Goal: Task Accomplishment & Management: Complete application form

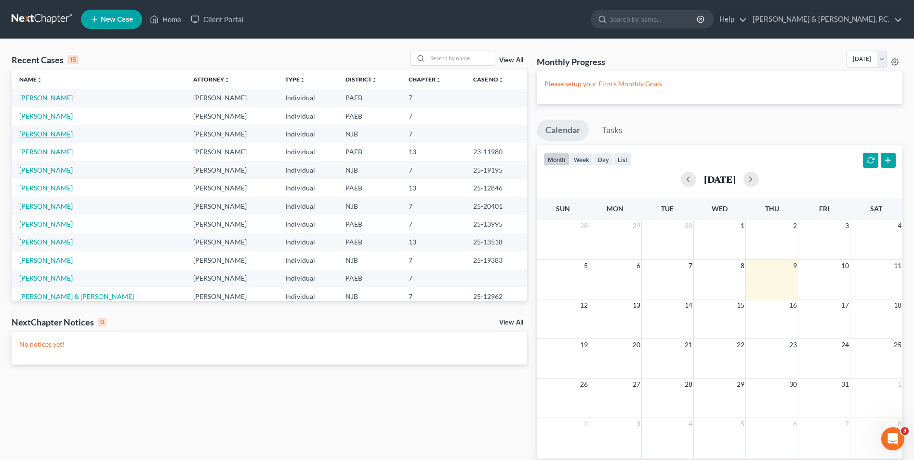
click at [43, 130] on link "[PERSON_NAME]" at bounding box center [46, 134] width 54 height 8
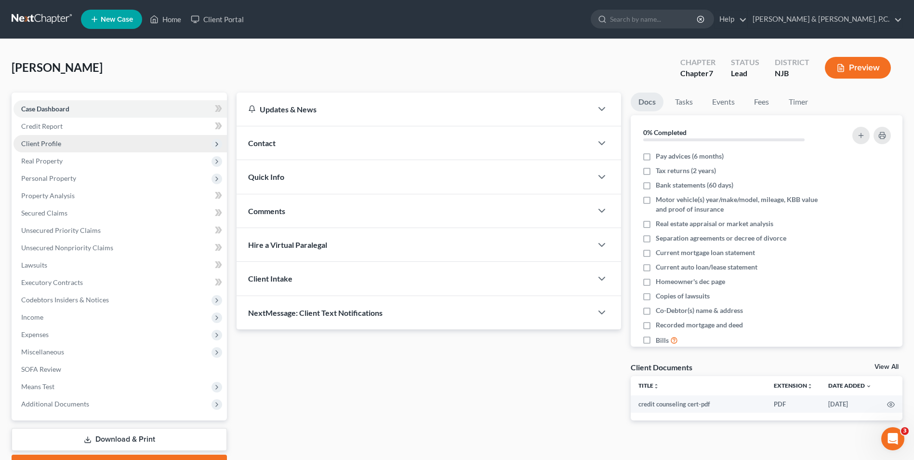
click at [67, 142] on span "Client Profile" at bounding box center [120, 143] width 214 height 17
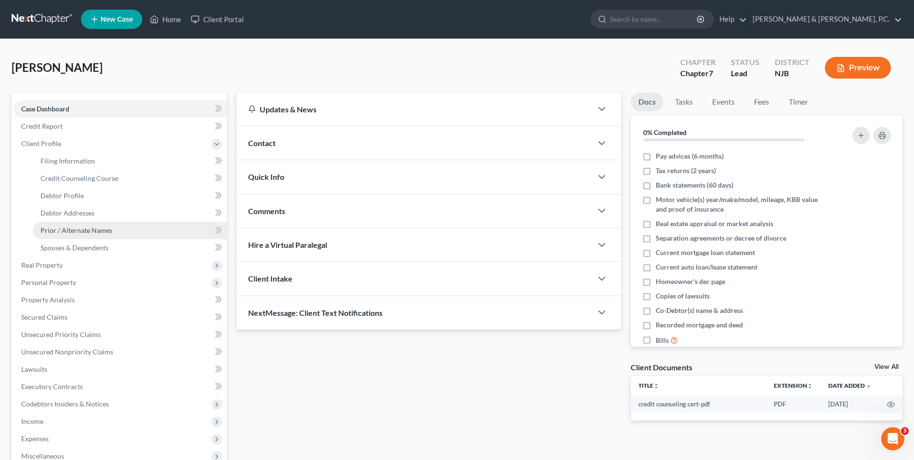
click at [98, 233] on span "Prior / Alternate Names" at bounding box center [76, 230] width 72 height 8
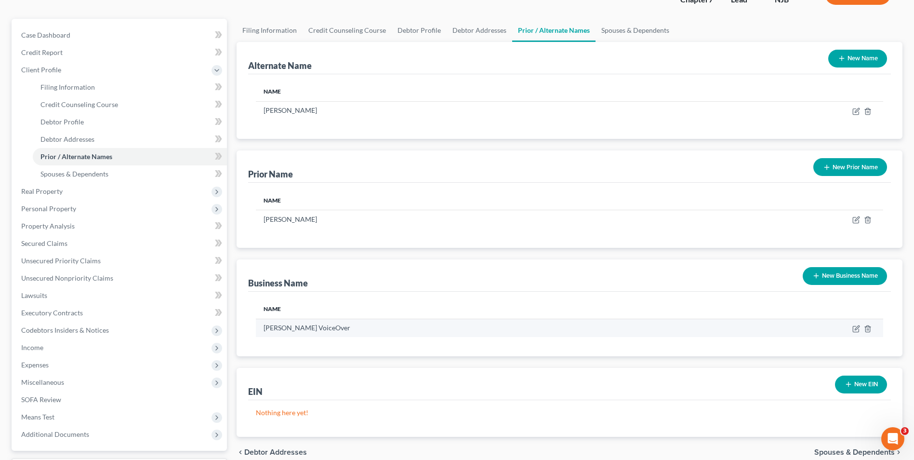
scroll to position [96, 0]
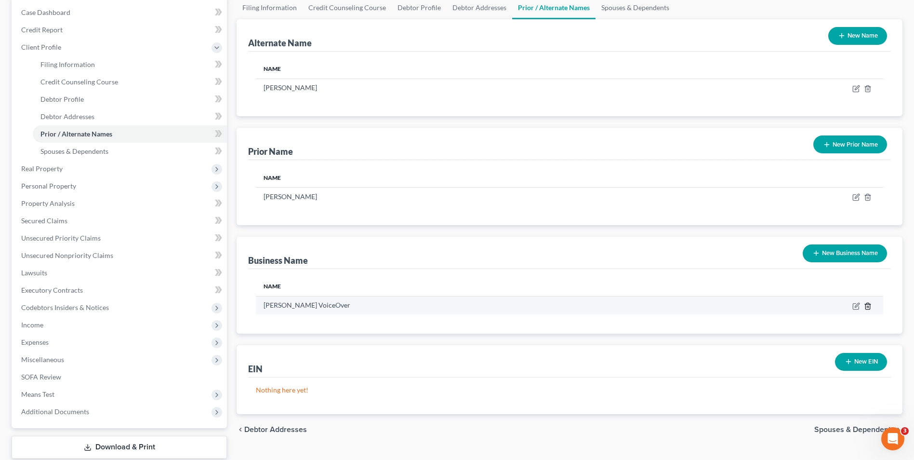
click at [867, 308] on icon "button" at bounding box center [868, 306] width 8 height 8
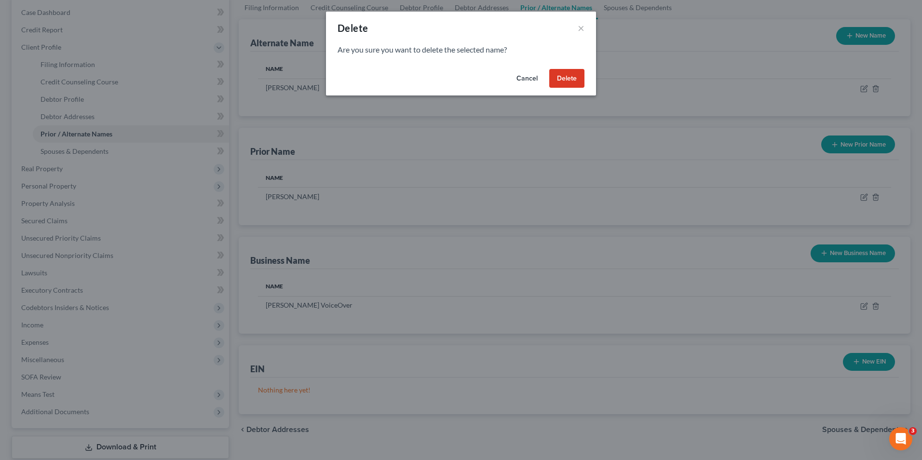
click at [571, 79] on button "Delete" at bounding box center [566, 78] width 35 height 19
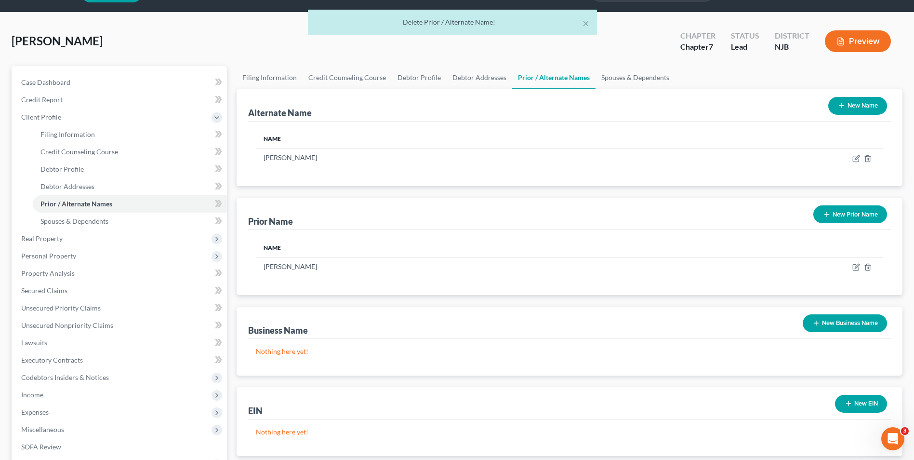
scroll to position [0, 0]
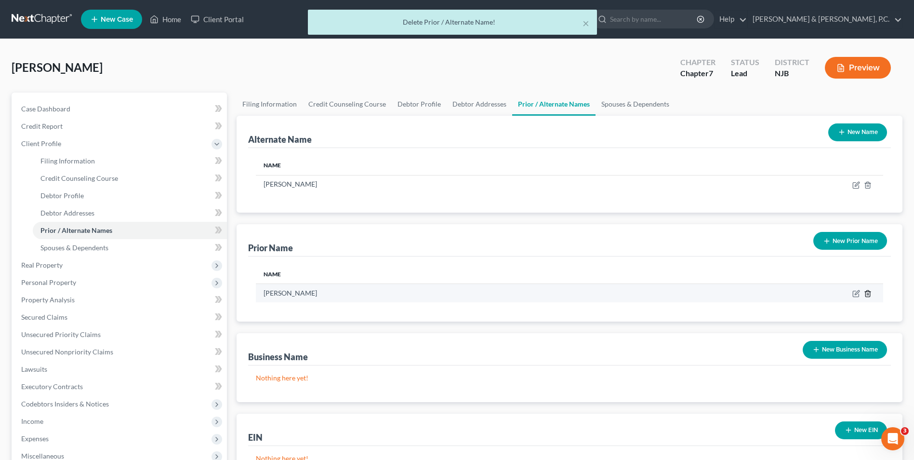
click at [868, 294] on line "button" at bounding box center [868, 295] width 0 height 2
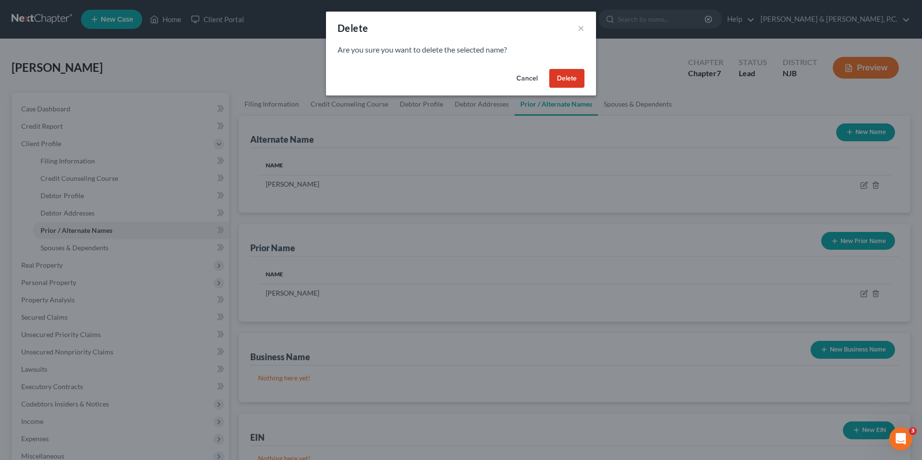
click at [559, 80] on button "Delete" at bounding box center [566, 78] width 35 height 19
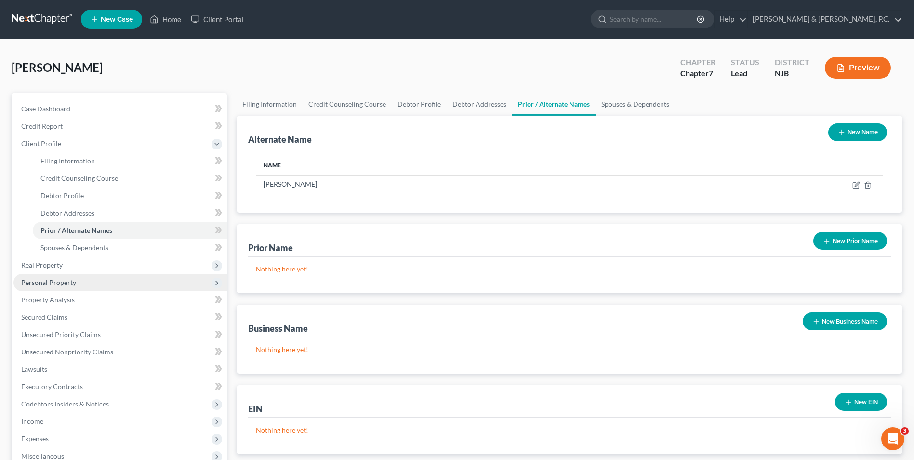
click at [71, 284] on span "Personal Property" at bounding box center [48, 282] width 55 height 8
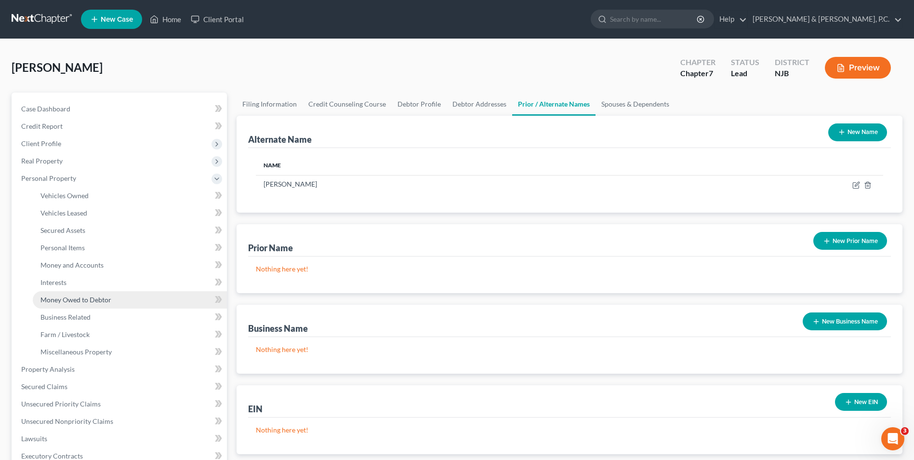
click at [84, 298] on span "Money Owed to Debtor" at bounding box center [75, 299] width 71 height 8
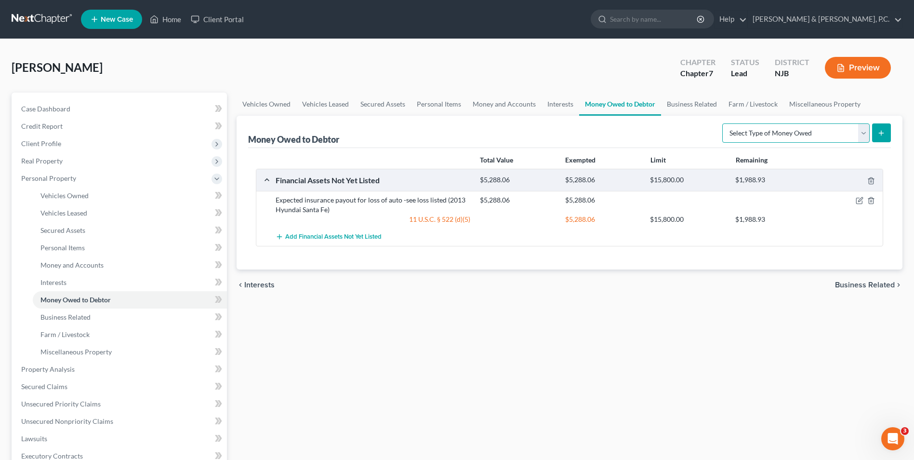
click at [863, 136] on select "Select Type of Money Owed Accounts Receivable Alimony Child Support Claims Agai…" at bounding box center [797, 132] width 148 height 19
select select "expected_tax_refund"
click at [724, 123] on select "Select Type of Money Owed Accounts Receivable Alimony Child Support Claims Agai…" at bounding box center [797, 132] width 148 height 19
click at [888, 134] on button "submit" at bounding box center [881, 132] width 19 height 19
select select "0"
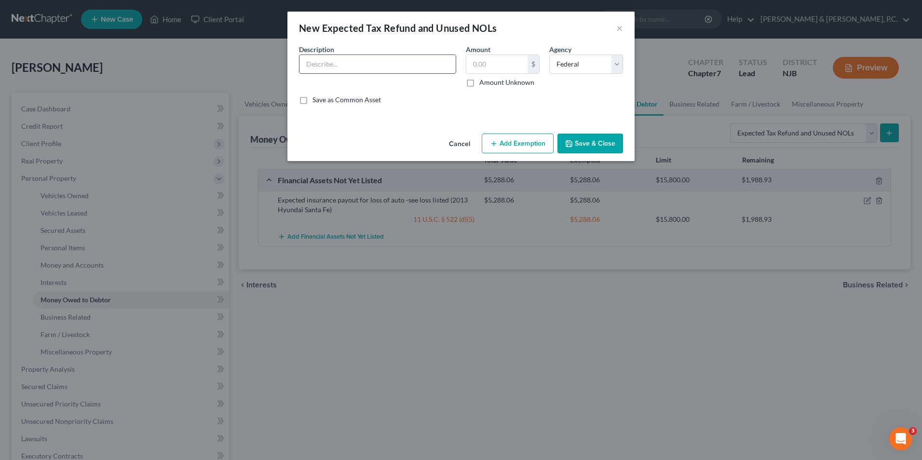
click at [381, 68] on input "text" at bounding box center [377, 64] width 156 height 18
type input "2024 Tax Refund"
click at [499, 64] on input "text" at bounding box center [496, 64] width 61 height 18
type input "500"
click at [585, 65] on select "Select Federal State Local" at bounding box center [586, 63] width 74 height 19
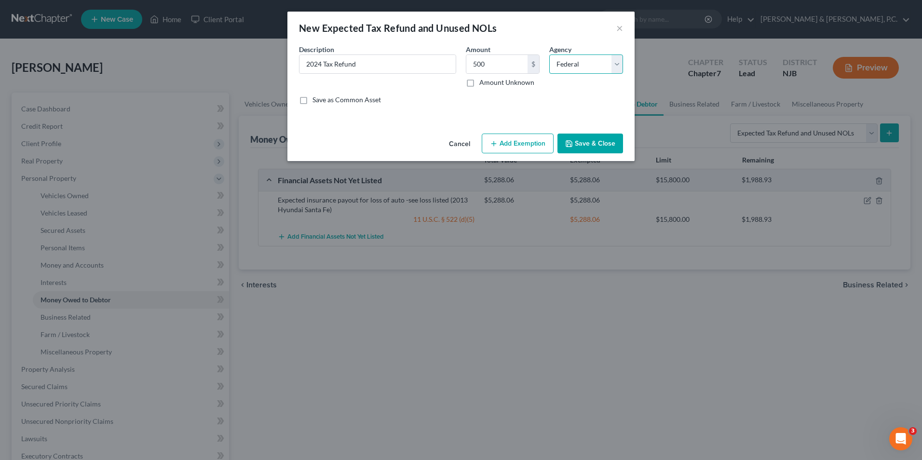
select select "1"
click at [549, 54] on select "Select Federal State Local" at bounding box center [586, 63] width 74 height 19
click at [597, 146] on button "Save & Close" at bounding box center [590, 144] width 66 height 20
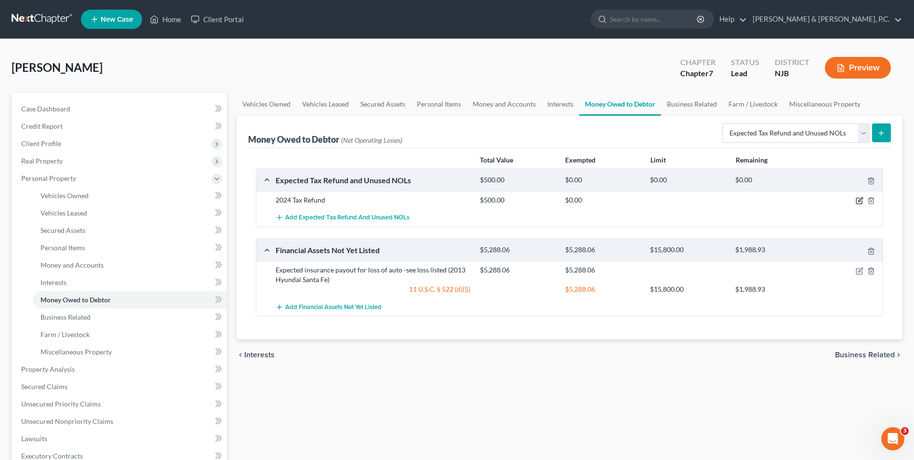
click at [861, 201] on icon "button" at bounding box center [860, 201] width 8 height 8
select select "1"
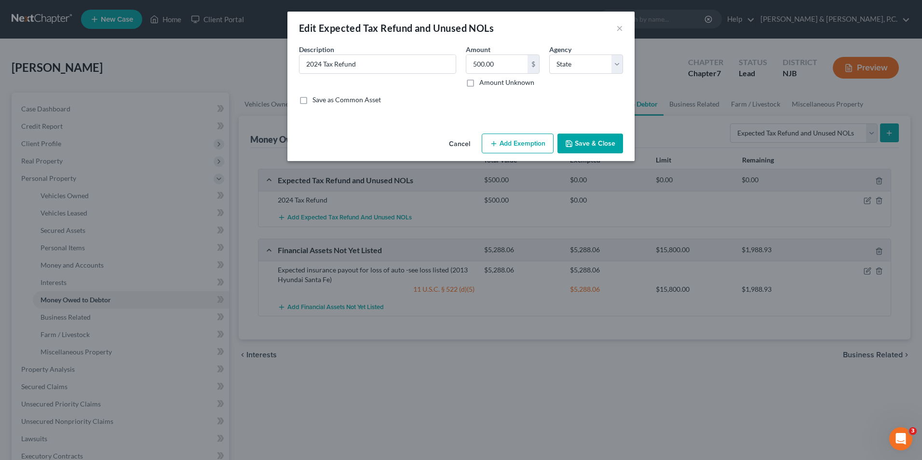
click at [517, 145] on button "Add Exemption" at bounding box center [518, 144] width 72 height 20
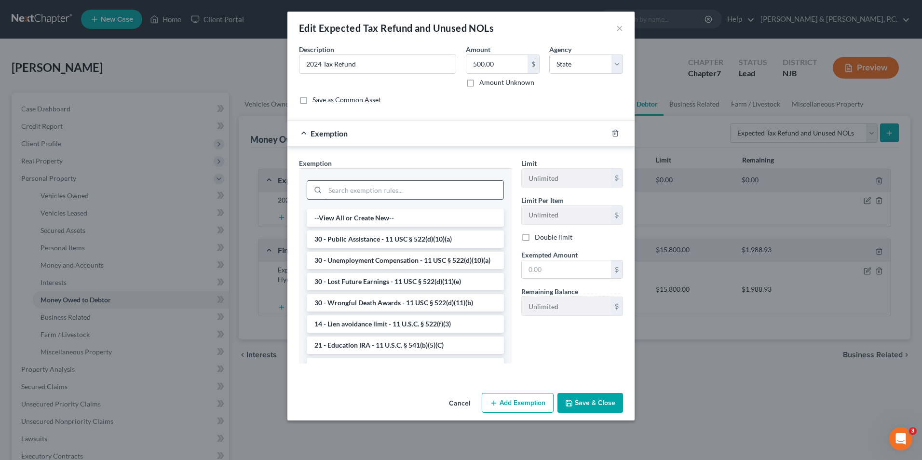
click at [430, 190] on input "search" at bounding box center [414, 190] width 178 height 18
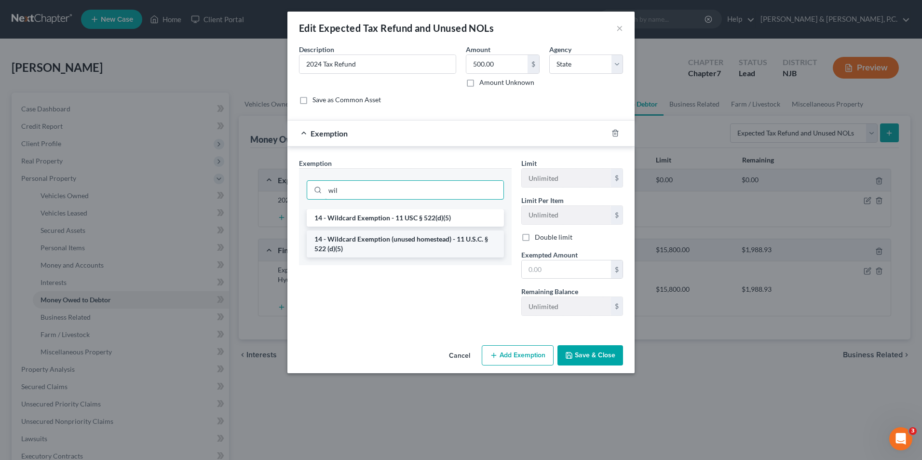
type input "wil"
click at [425, 247] on li "14 - Wildcard Exemption (unused homestead) - 11 U.S.C. § 522 (d)(5)" at bounding box center [405, 243] width 197 height 27
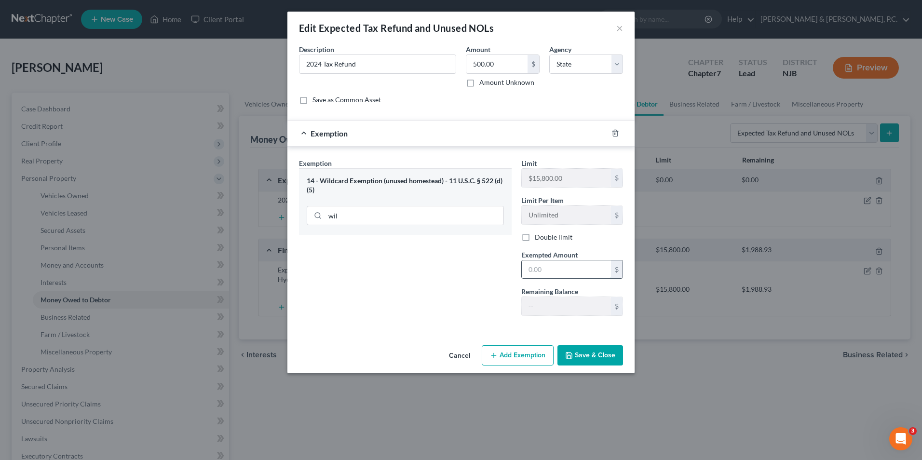
click at [548, 269] on input "text" at bounding box center [566, 269] width 89 height 18
type input "500.00"
click at [591, 362] on button "Save & Close" at bounding box center [590, 355] width 66 height 20
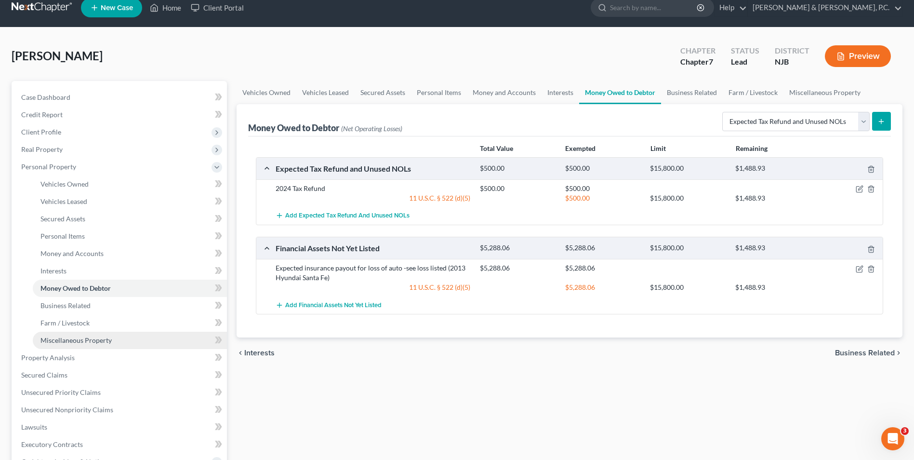
scroll to position [48, 0]
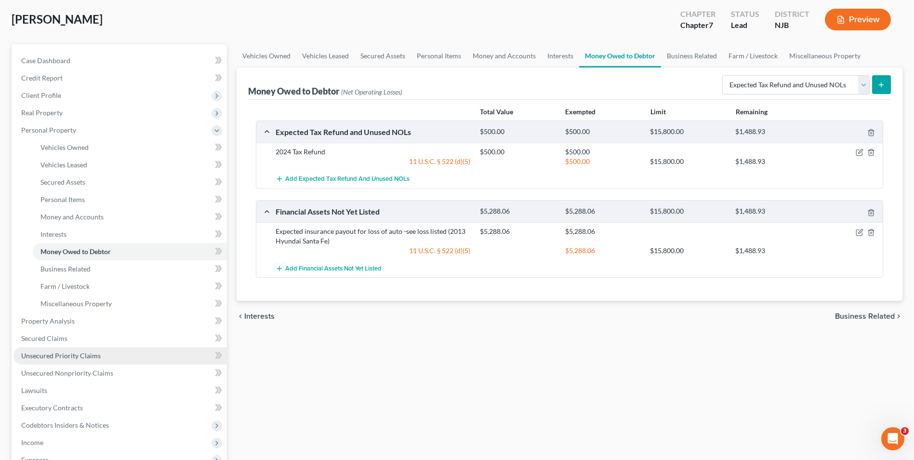
drag, startPoint x: 54, startPoint y: 361, endPoint x: 59, endPoint y: 361, distance: 5.3
click at [54, 361] on link "Unsecured Priority Claims" at bounding box center [120, 355] width 214 height 17
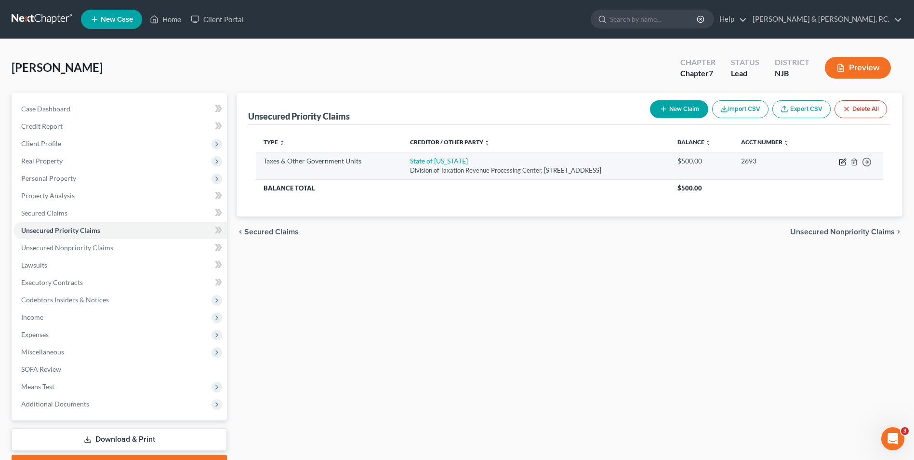
click at [844, 164] on icon "button" at bounding box center [843, 162] width 8 height 8
select select "2"
select select "33"
select select "3"
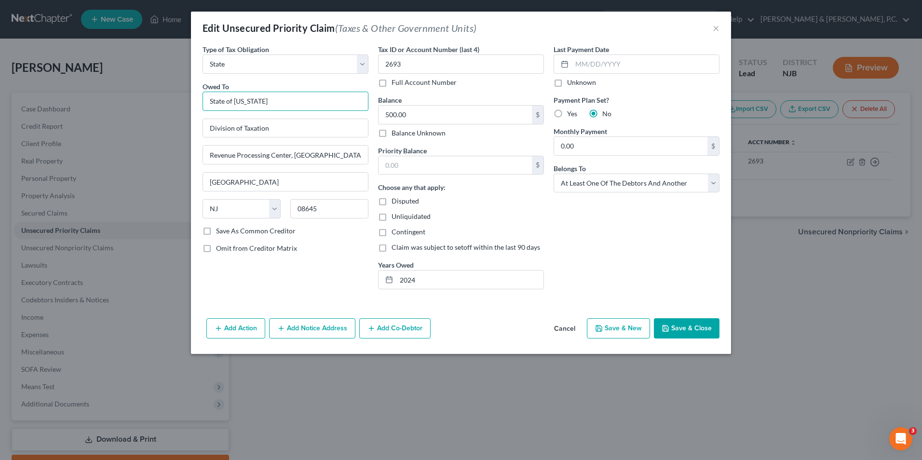
drag, startPoint x: 277, startPoint y: 104, endPoint x: 235, endPoint y: 104, distance: 42.4
click at [235, 104] on input "State of New Jersey" at bounding box center [285, 101] width 166 height 19
type input "S"
type input "C"
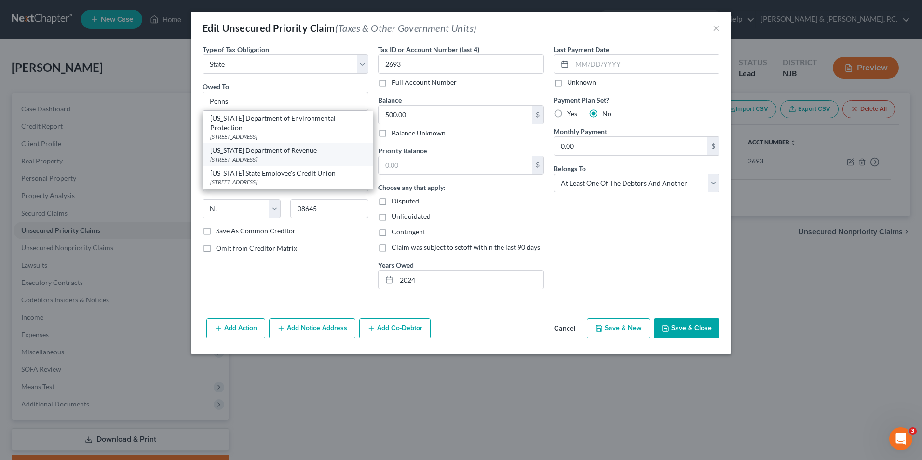
click at [286, 163] on div "1 Revenue Place, Harrisburg, PA 17129" at bounding box center [287, 159] width 155 height 8
type input "Pennsylvania Department of Revenue"
type input "1 Revenue Place"
type input "Harrisburg"
select select "39"
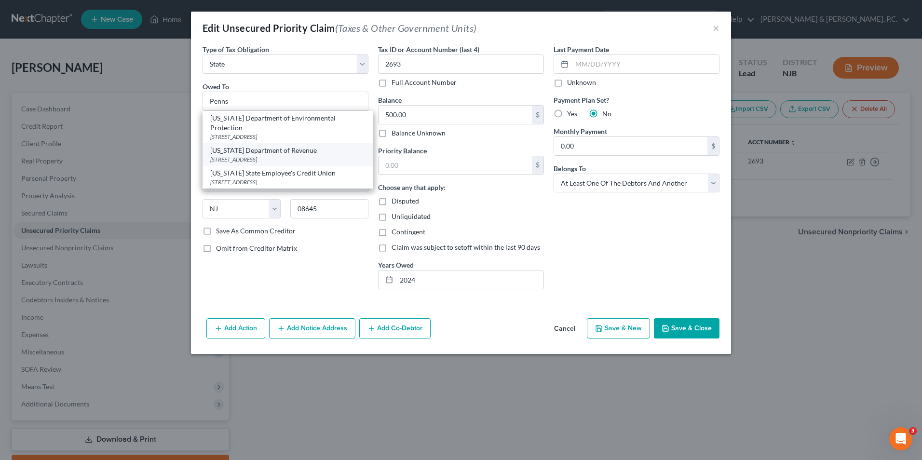
type input "17129"
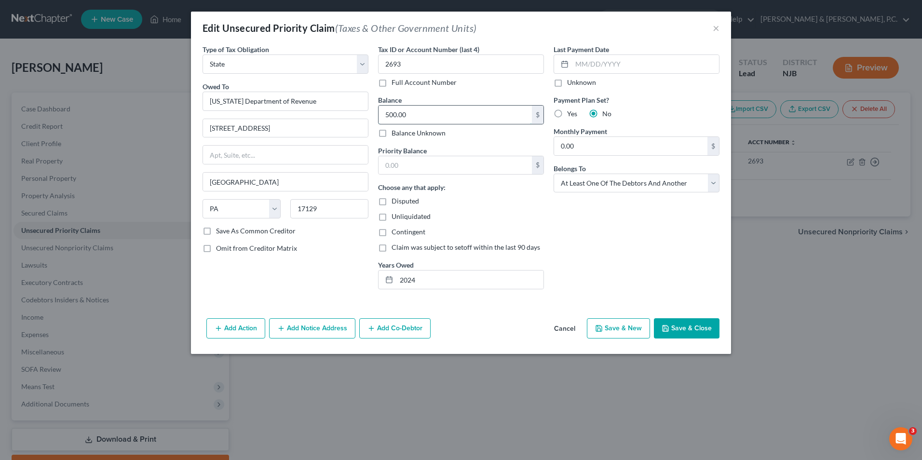
click at [424, 115] on input "500.00" at bounding box center [454, 115] width 153 height 18
type input "1,247"
click at [693, 330] on button "Save & Close" at bounding box center [687, 328] width 66 height 20
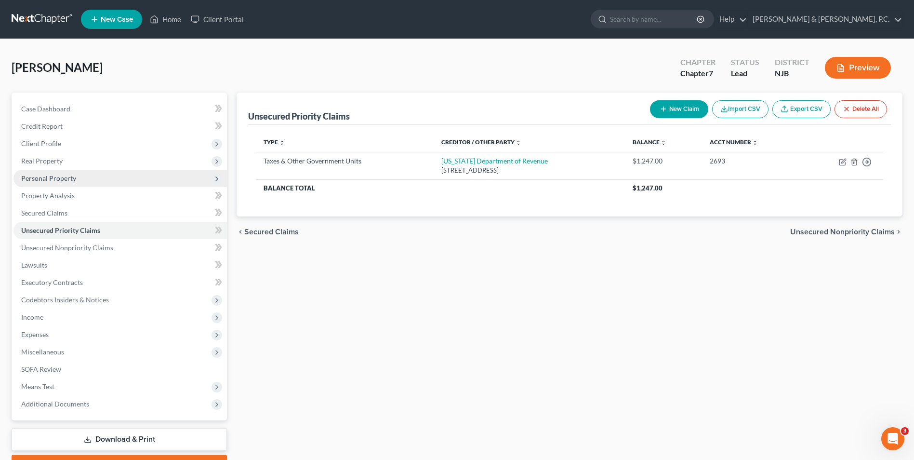
click at [68, 182] on span "Personal Property" at bounding box center [48, 178] width 55 height 8
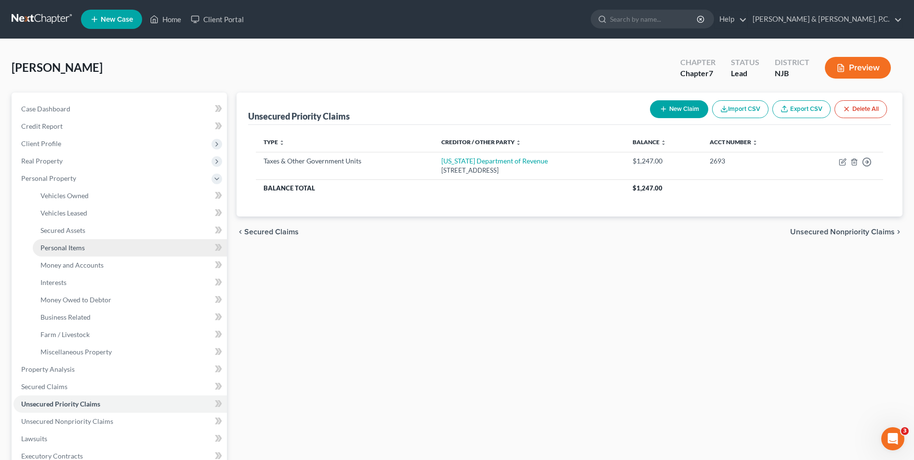
click at [81, 250] on span "Personal Items" at bounding box center [62, 247] width 44 height 8
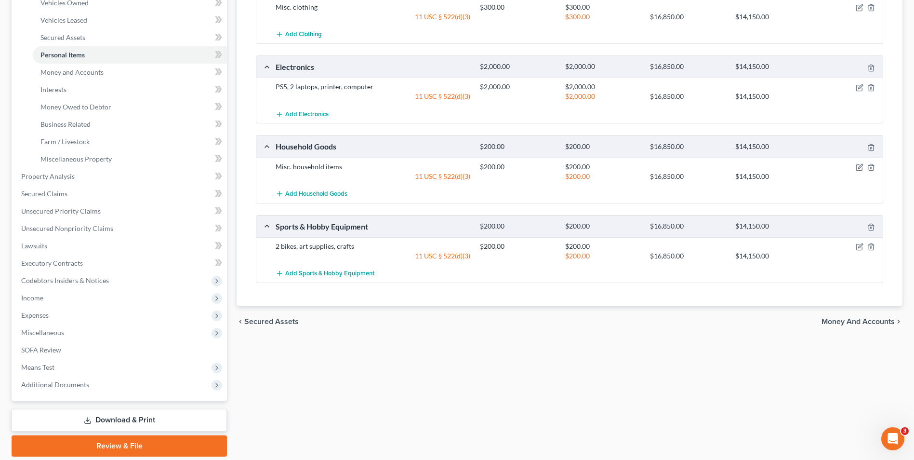
scroll to position [48, 0]
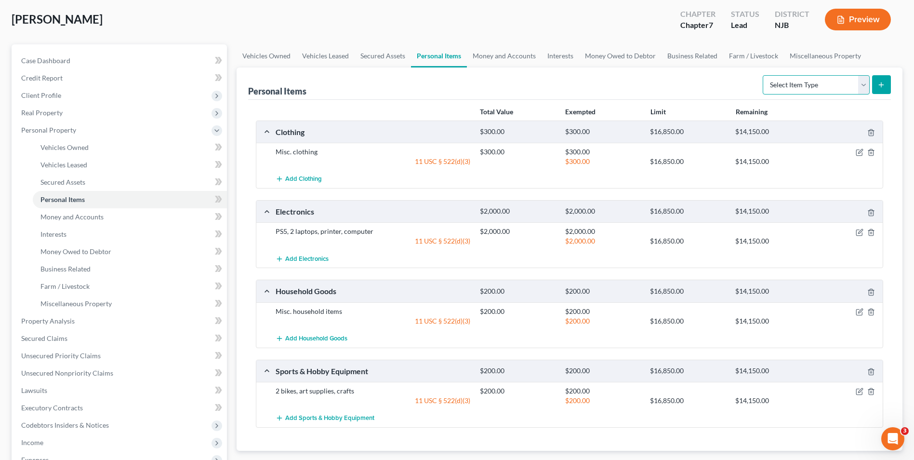
click at [866, 84] on select "Select Item Type Clothing Collectibles Of Value Electronics Firearms Household …" at bounding box center [816, 84] width 107 height 19
select select "jewelry"
click at [764, 75] on select "Select Item Type Clothing Collectibles Of Value Electronics Firearms Household …" at bounding box center [816, 84] width 107 height 19
click at [882, 89] on button "submit" at bounding box center [881, 84] width 19 height 19
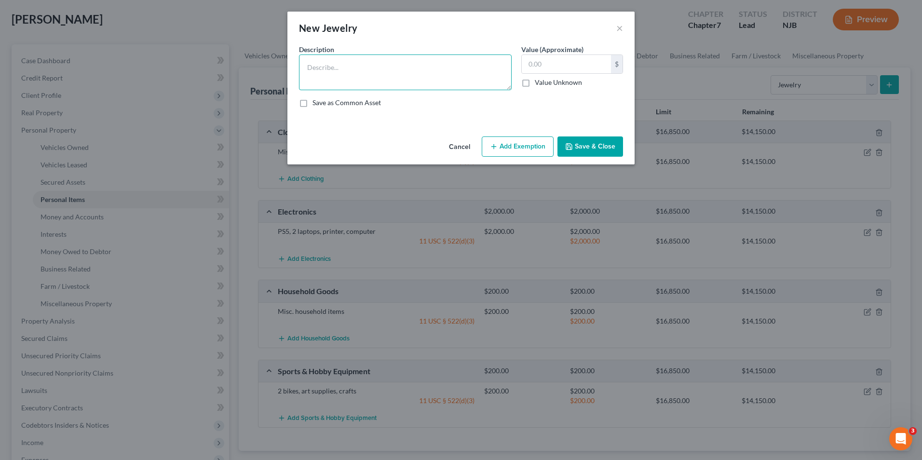
click at [399, 62] on textarea at bounding box center [405, 72] width 213 height 36
type textarea "Misc. jewelry"
click at [574, 66] on input "text" at bounding box center [566, 64] width 89 height 18
type input "100"
click at [496, 150] on icon "button" at bounding box center [494, 147] width 8 height 8
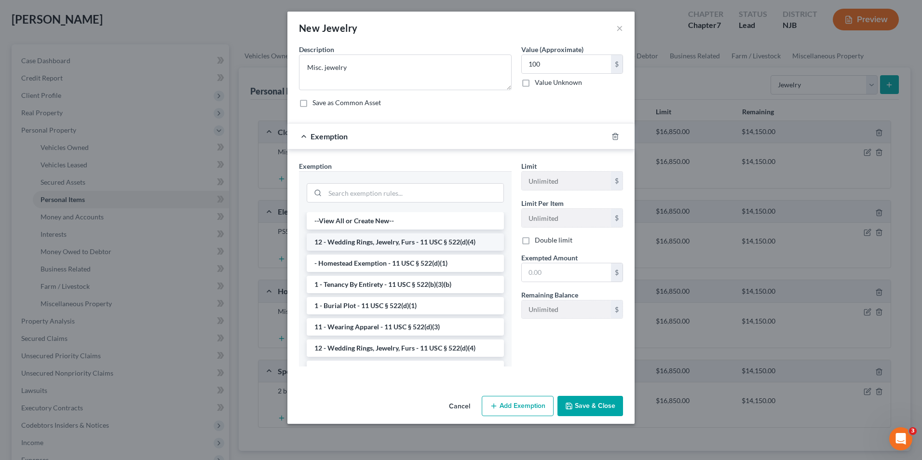
click at [440, 247] on li "12 - Wedding Rings, Jewelry, Furs - 11 USC § 522(d)(4)" at bounding box center [405, 241] width 197 height 17
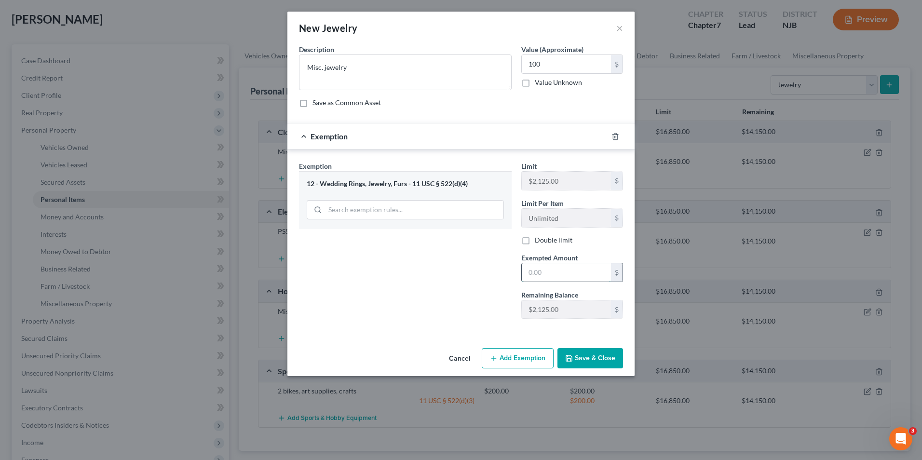
click at [524, 268] on input "text" at bounding box center [566, 272] width 89 height 18
type input "100"
click at [575, 360] on button "Save & Close" at bounding box center [590, 358] width 66 height 20
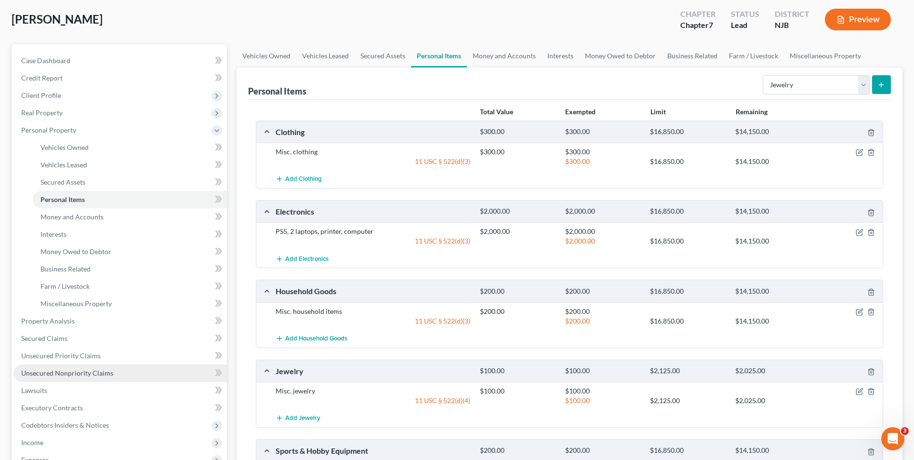
click at [86, 378] on link "Unsecured Nonpriority Claims" at bounding box center [120, 372] width 214 height 17
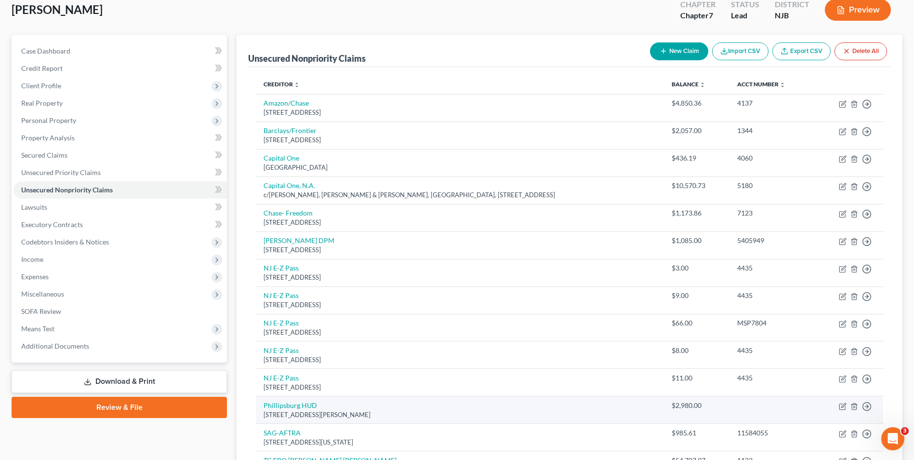
scroll to position [145, 0]
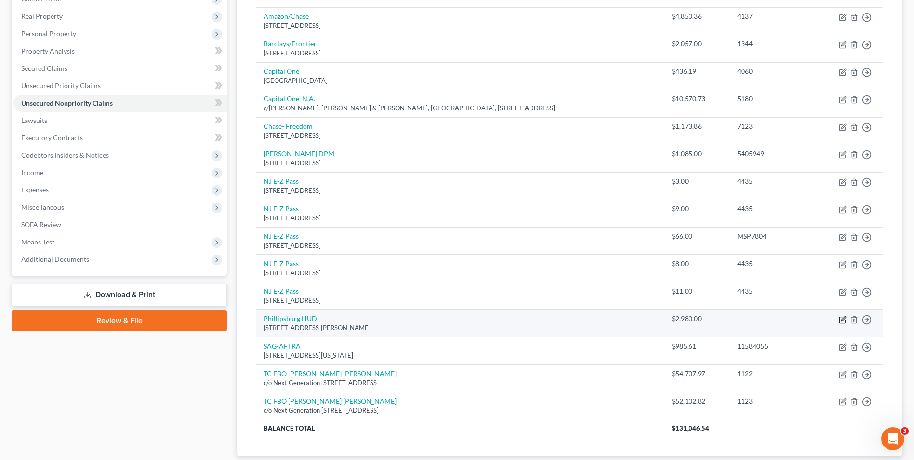
click at [843, 320] on icon "button" at bounding box center [843, 320] width 8 height 8
select select "33"
select select "14"
select select "0"
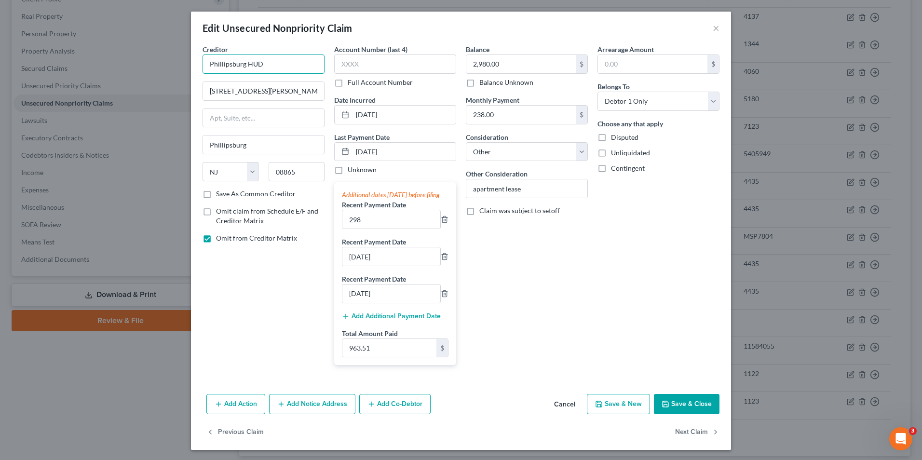
click at [272, 66] on input "Phillipsburg HUD" at bounding box center [263, 63] width 122 height 19
type input "Phillipsburg Housing Authority"
click at [216, 195] on label "Save As Common Creditor" at bounding box center [256, 194] width 80 height 10
click at [220, 195] on input "Save As Common Creditor" at bounding box center [223, 192] width 6 height 6
checkbox input "true"
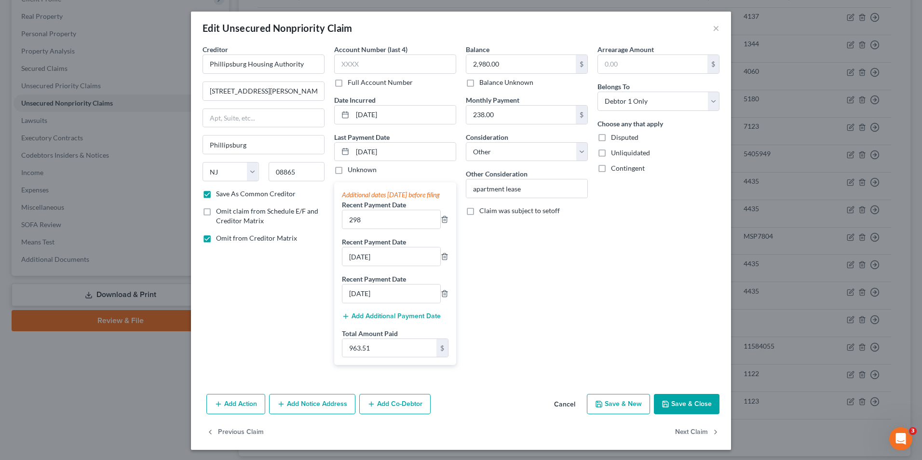
type input "Phillipsburg Housing Authority"
click at [684, 414] on button "Save & Close" at bounding box center [687, 404] width 66 height 20
checkbox input "false"
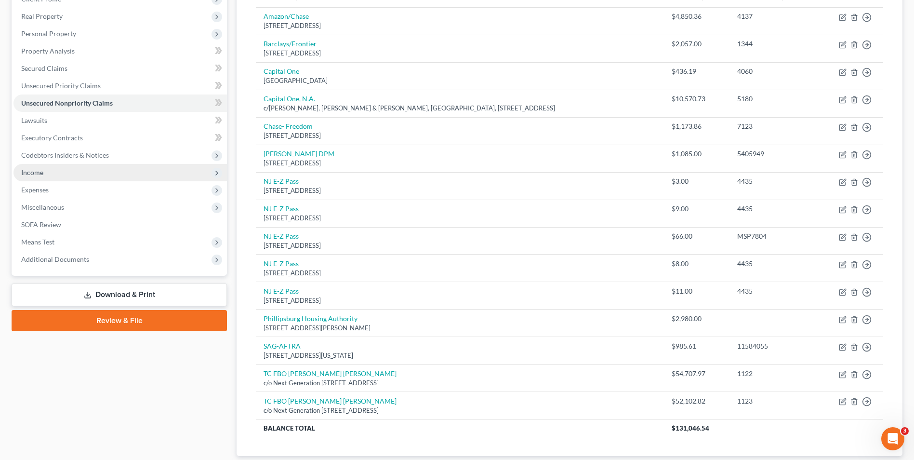
click at [99, 175] on span "Income" at bounding box center [120, 172] width 214 height 17
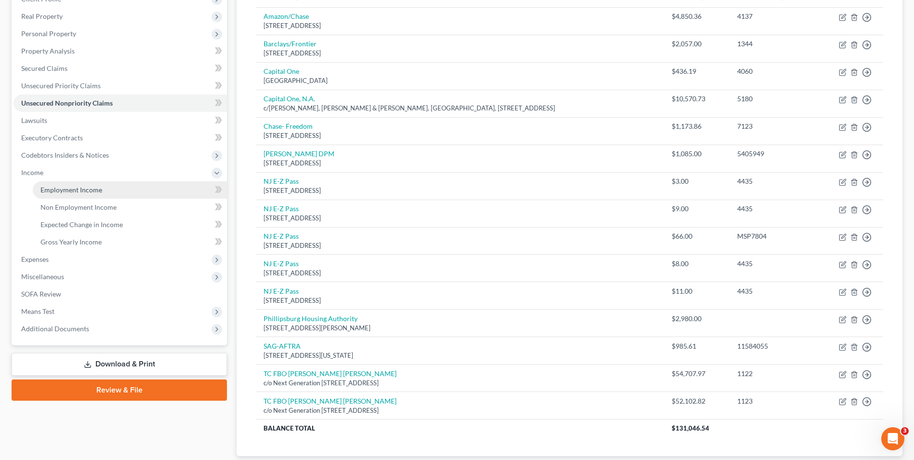
click at [103, 193] on link "Employment Income" at bounding box center [130, 189] width 194 height 17
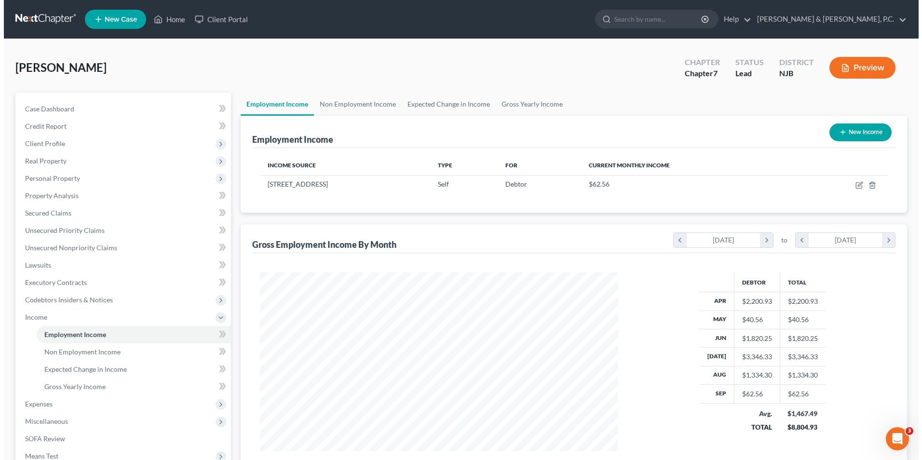
scroll to position [179, 377]
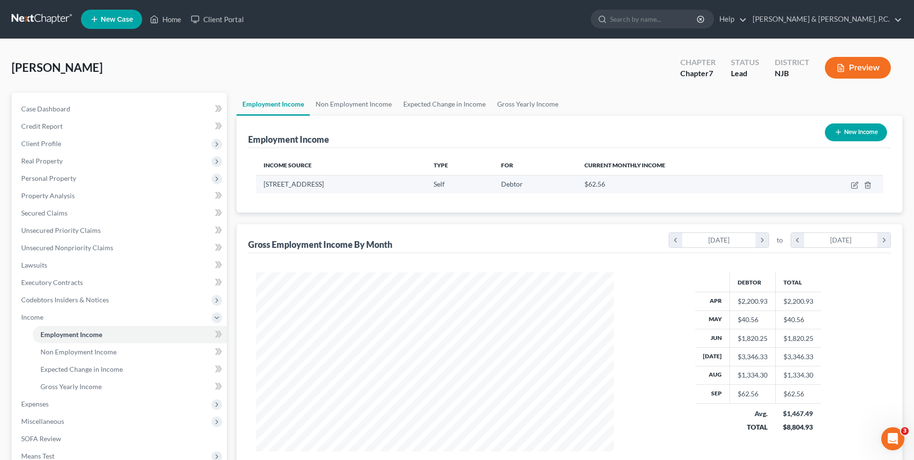
click at [850, 185] on td at bounding box center [838, 184] width 90 height 18
click at [857, 182] on icon "button" at bounding box center [855, 185] width 8 height 8
select select "1"
select select "33"
select select "0"
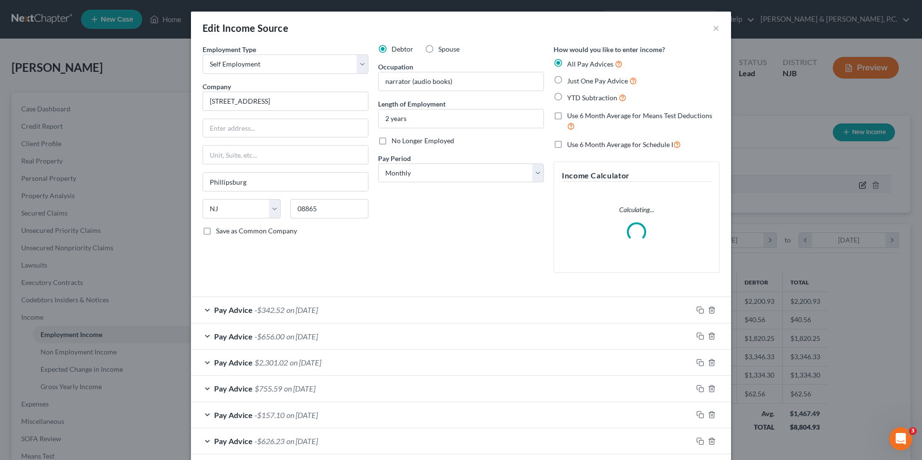
scroll to position [180, 381]
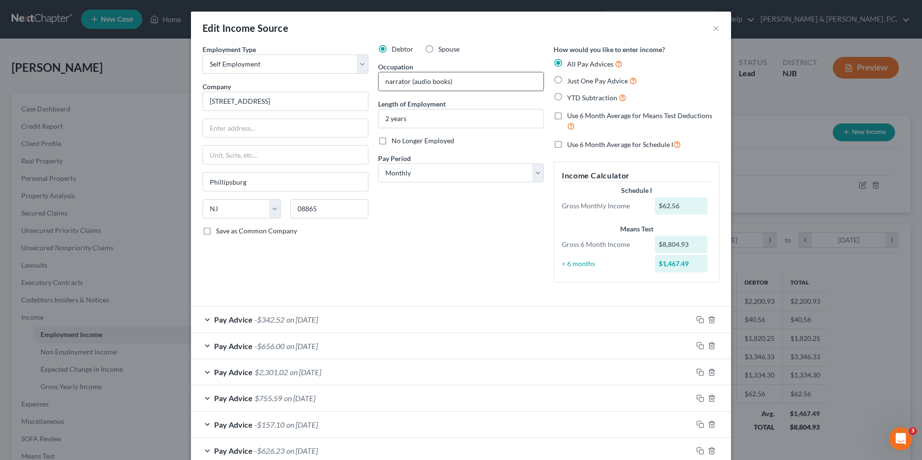
click at [380, 81] on input "narrator (audio books)" at bounding box center [460, 81] width 165 height 18
type input "Self Employed/narrator (audio books)"
click at [567, 145] on label "Use 6 Month Average for Schedule I" at bounding box center [624, 144] width 114 height 11
click at [571, 145] on input "Use 6 Month Average for Schedule I" at bounding box center [574, 142] width 6 height 6
checkbox input "true"
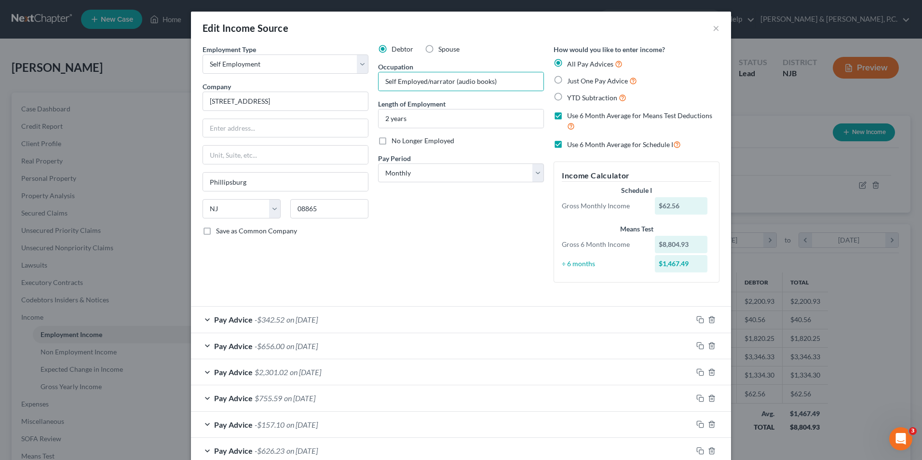
checkbox input "true"
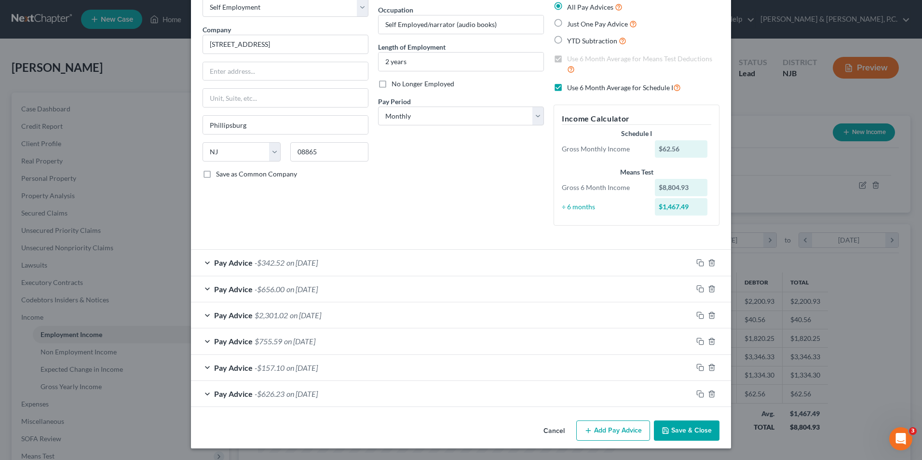
click at [684, 203] on div "$1,467.49" at bounding box center [681, 206] width 53 height 17
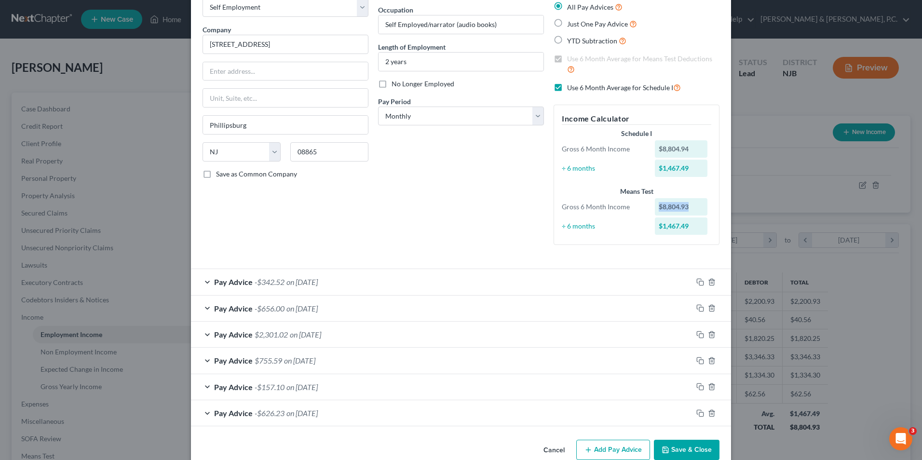
drag, startPoint x: 688, startPoint y: 204, endPoint x: 657, endPoint y: 206, distance: 31.9
click at [657, 206] on div "Means Test Gross 6 Month Income $8,804.93 ÷ 6 months $1,467.49" at bounding box center [636, 212] width 159 height 50
drag, startPoint x: 657, startPoint y: 206, endPoint x: 609, endPoint y: 239, distance: 57.6
click at [611, 238] on div "Income Calculator Schedule I Gross 6 Month Income $8,804.94 ÷ 6 months $1,467.4…" at bounding box center [636, 175] width 166 height 140
click at [708, 412] on icon "button" at bounding box center [712, 413] width 8 height 8
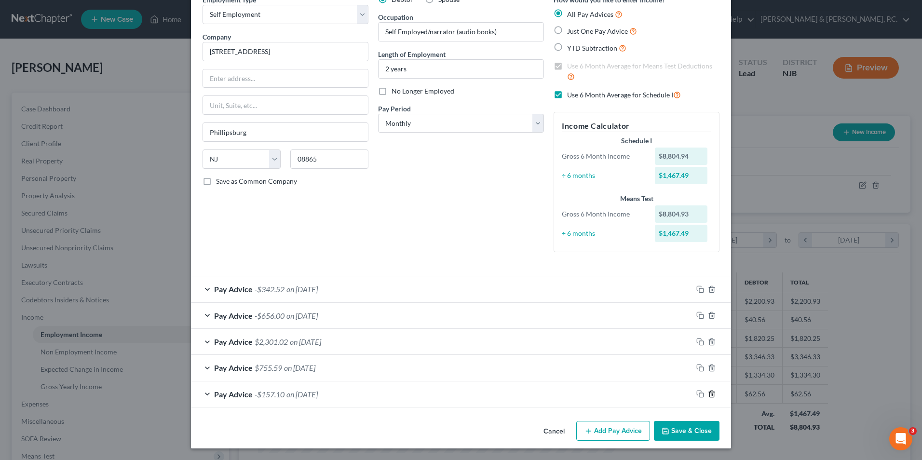
click at [708, 392] on icon "button" at bounding box center [712, 394] width 8 height 8
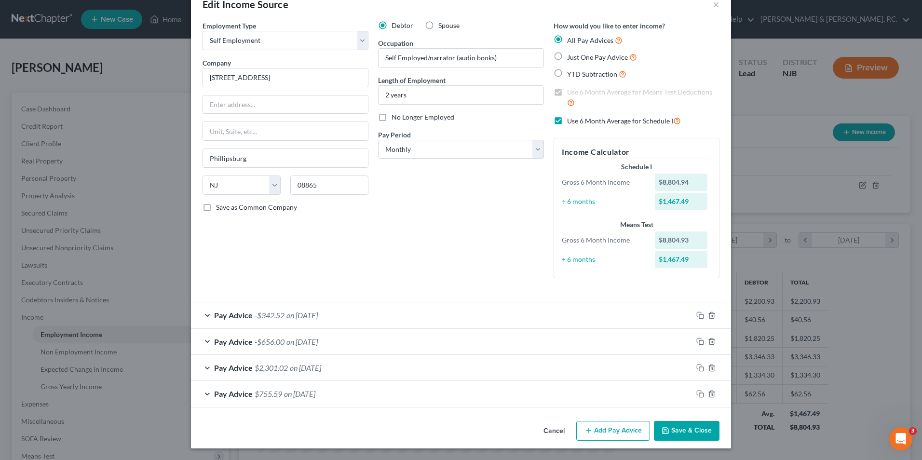
scroll to position [24, 0]
drag, startPoint x: 708, startPoint y: 370, endPoint x: 710, endPoint y: 355, distance: 15.5
click at [708, 370] on icon "button" at bounding box center [712, 368] width 8 height 8
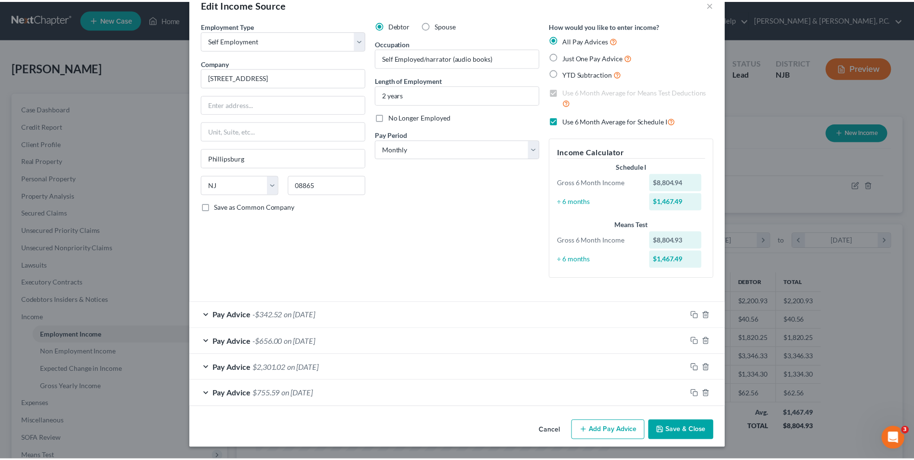
scroll to position [0, 0]
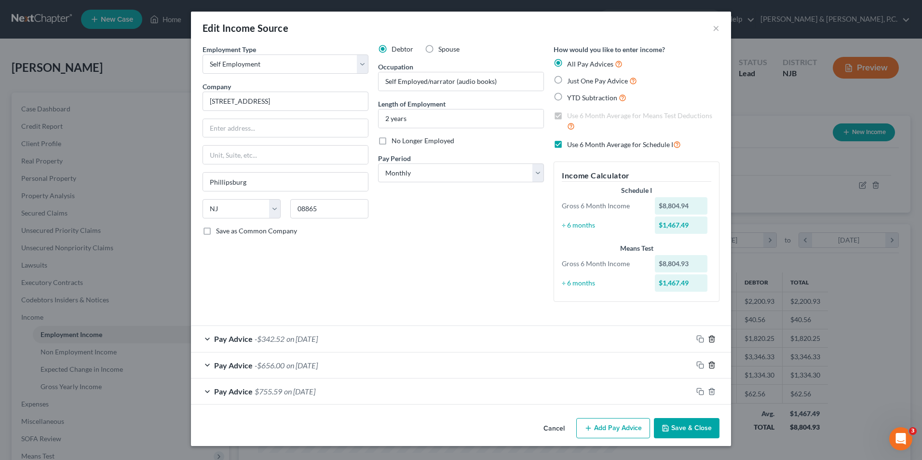
click at [711, 342] on icon "button" at bounding box center [711, 338] width 4 height 6
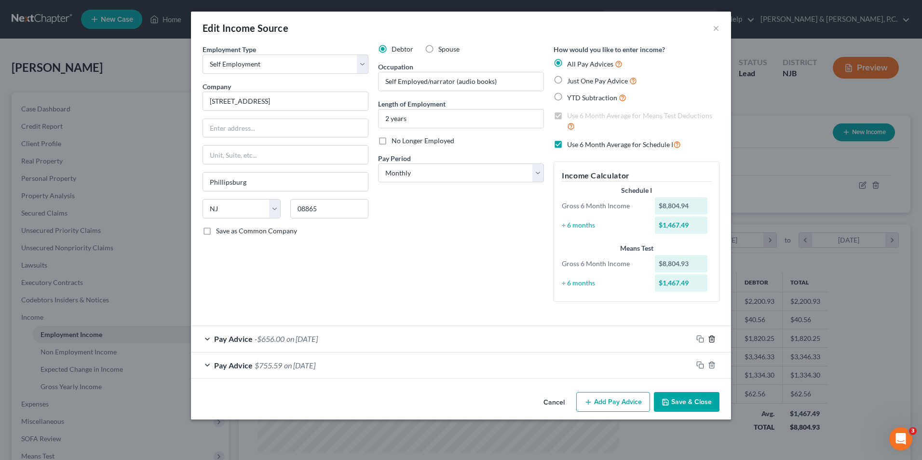
click at [711, 339] on line "button" at bounding box center [711, 339] width 0 height 2
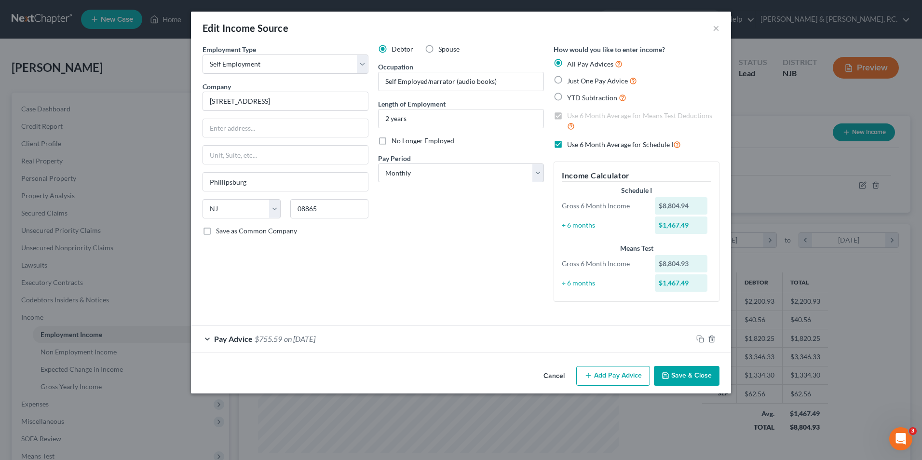
click at [207, 340] on div "Pay Advice $755.59 on 06/30/2025" at bounding box center [441, 339] width 501 height 26
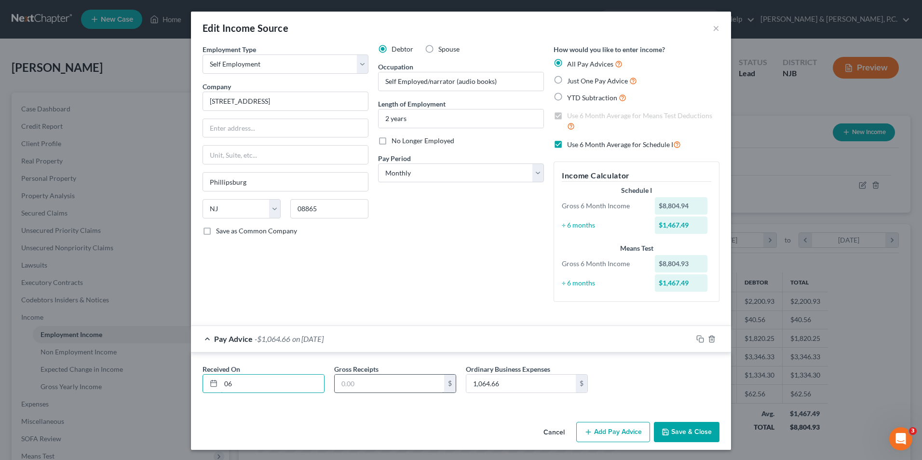
type input "0"
click at [342, 382] on input "text" at bounding box center [389, 384] width 109 height 18
type input "1,000"
click at [262, 383] on input "text" at bounding box center [272, 384] width 103 height 18
click at [567, 81] on label "Just One Pay Advice" at bounding box center [602, 80] width 70 height 11
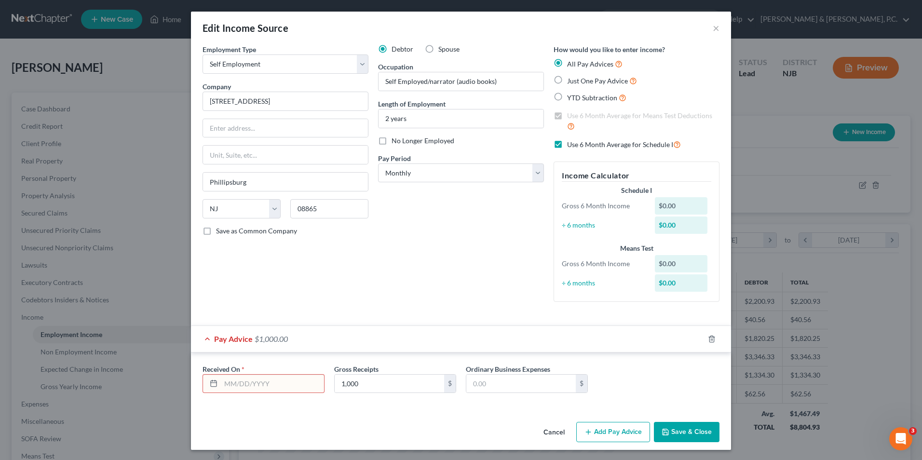
click at [571, 81] on input "Just One Pay Advice" at bounding box center [574, 78] width 6 height 6
radio input "true"
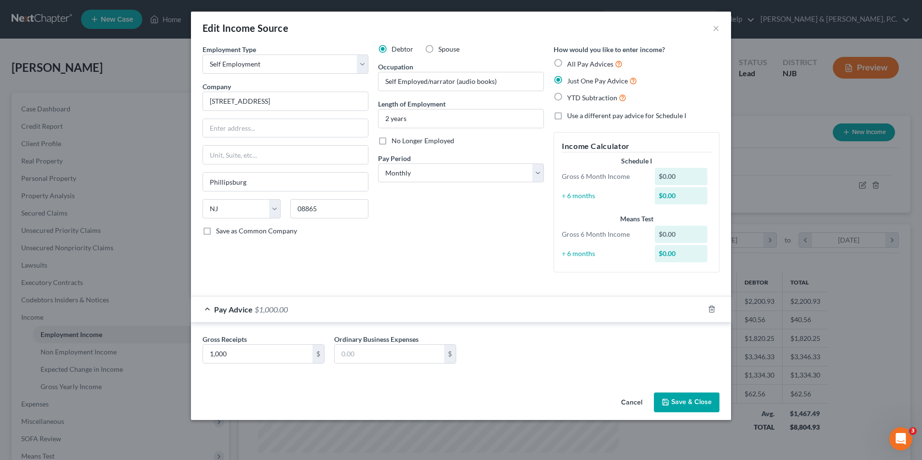
click at [692, 403] on button "Save & Close" at bounding box center [687, 402] width 66 height 20
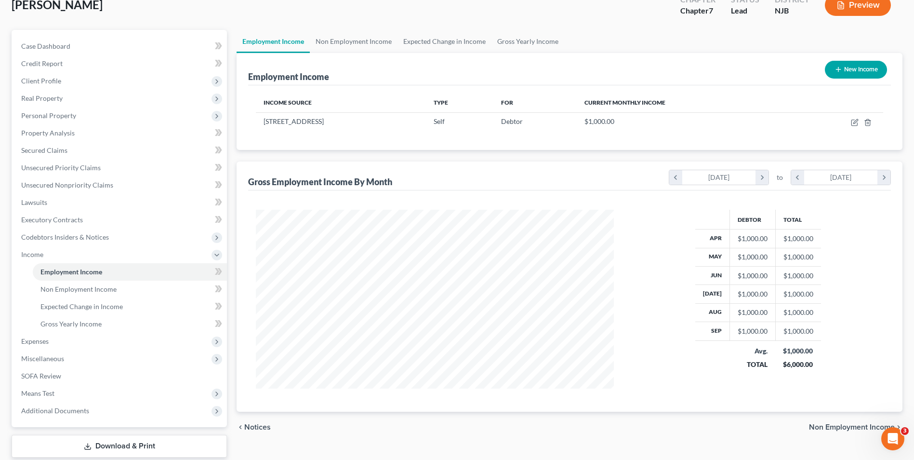
scroll to position [122, 0]
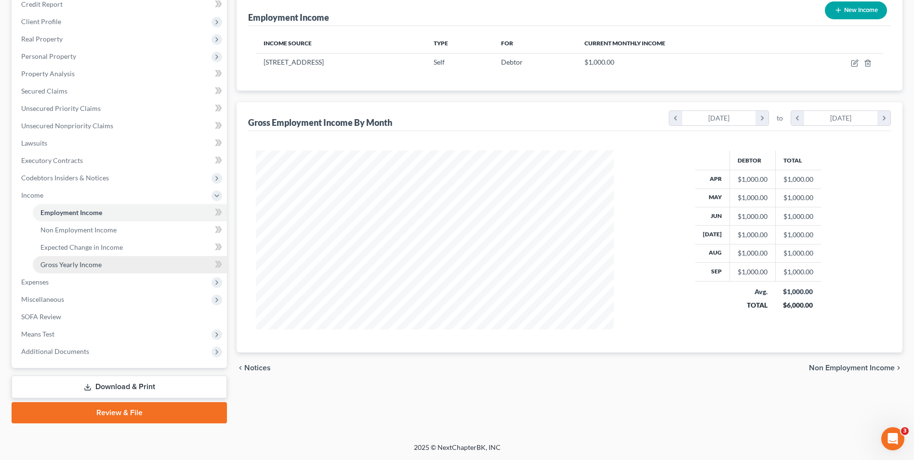
click at [73, 265] on span "Gross Yearly Income" at bounding box center [70, 264] width 61 height 8
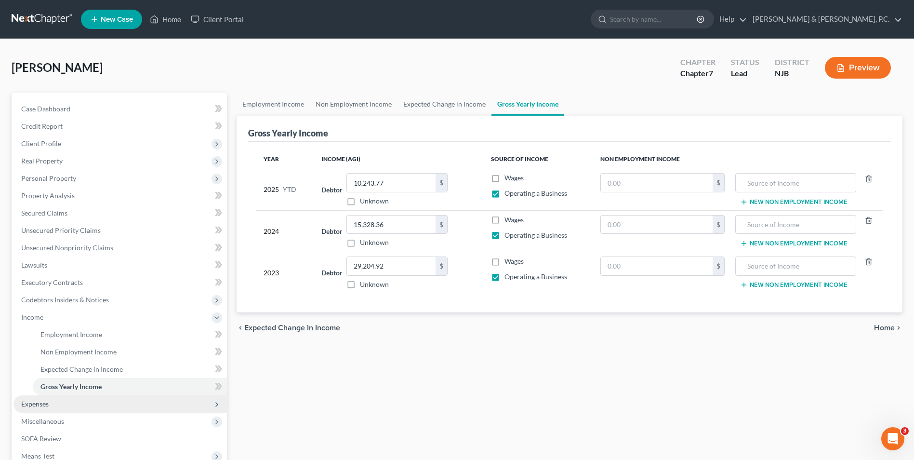
scroll to position [48, 0]
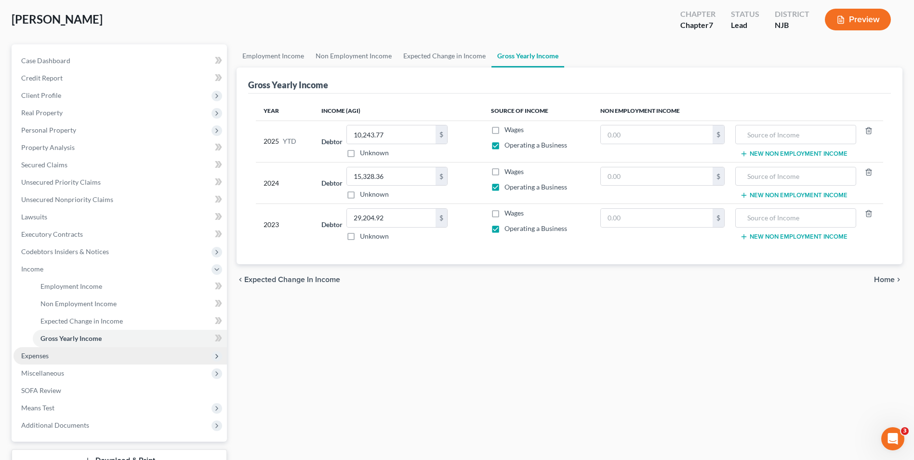
click at [46, 358] on span "Expenses" at bounding box center [34, 355] width 27 height 8
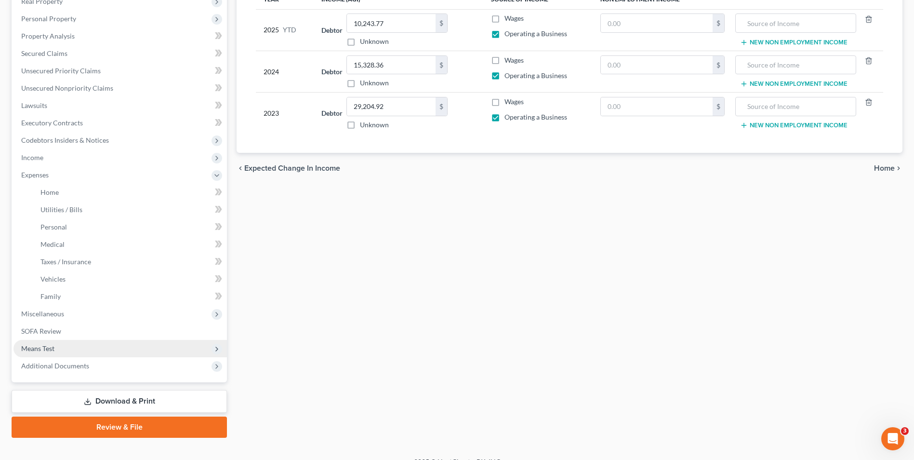
scroll to position [174, 0]
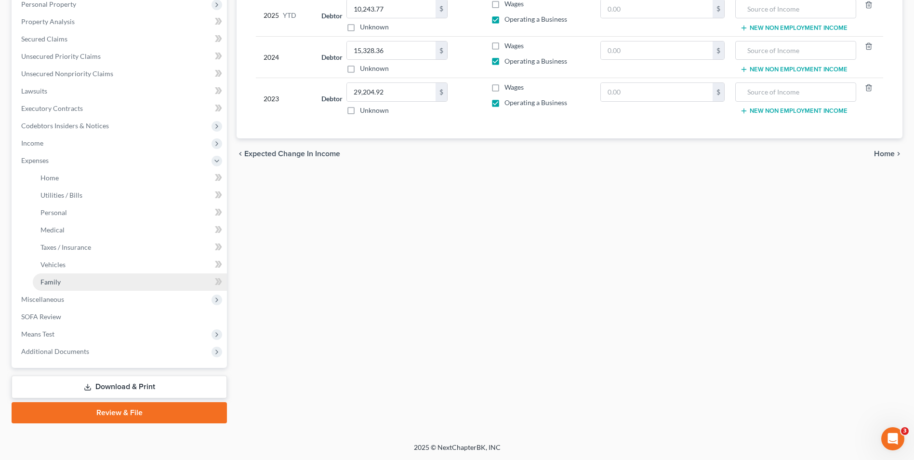
click at [50, 281] on span "Family" at bounding box center [50, 282] width 20 height 8
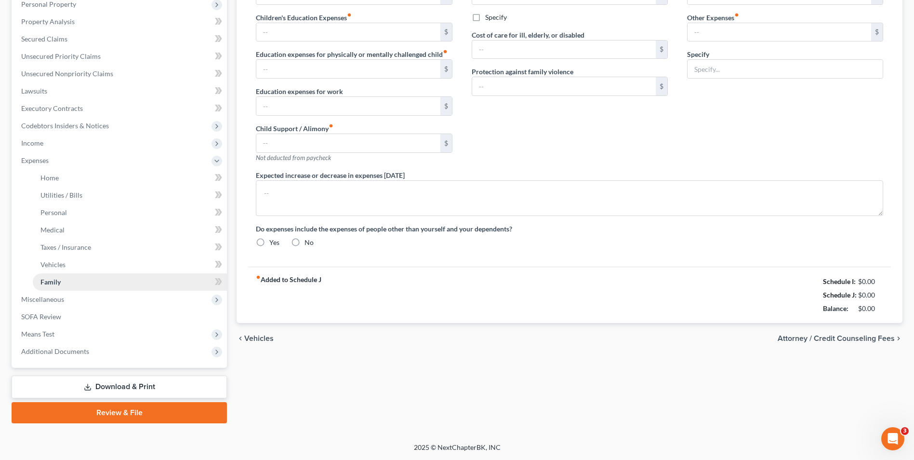
scroll to position [125, 0]
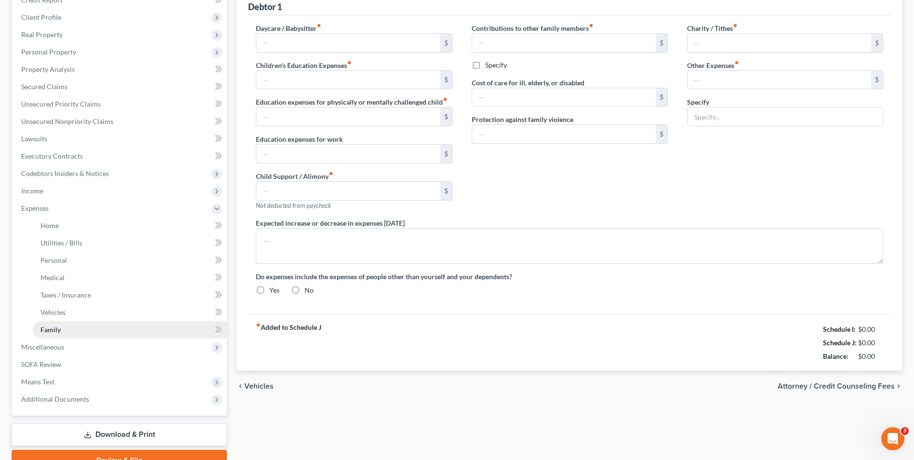
type input "0.00"
type input "200.00"
type input "0.00"
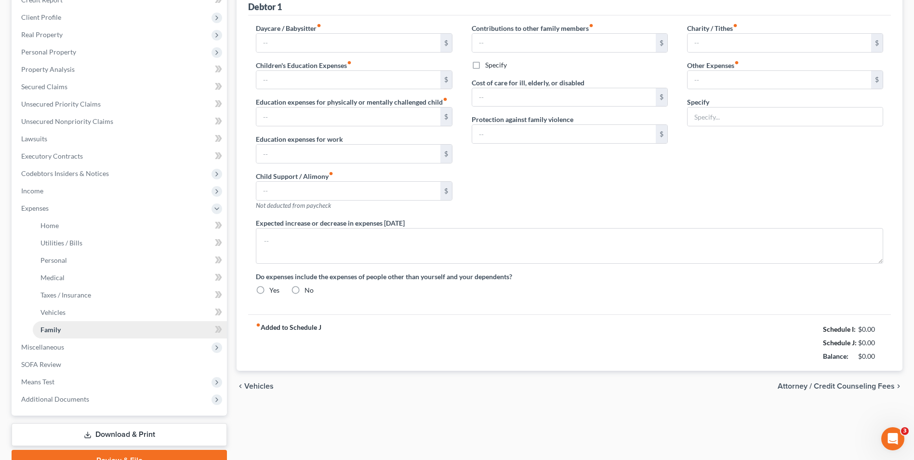
type input "0.00"
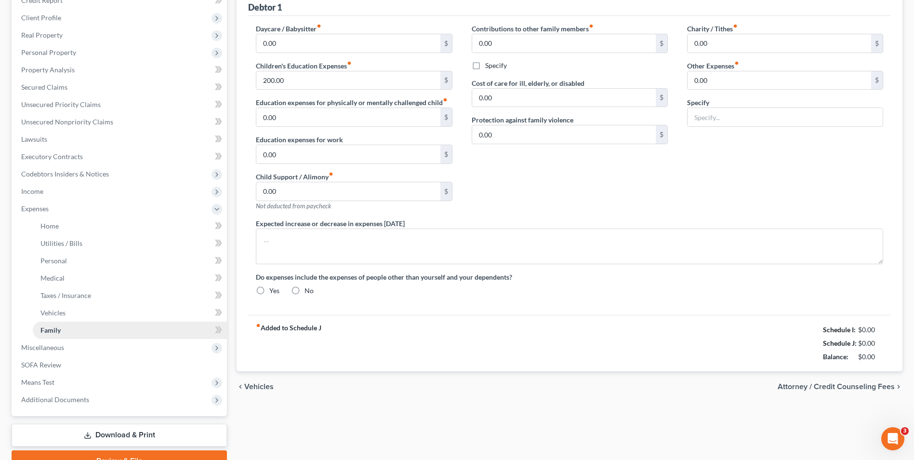
radio input "true"
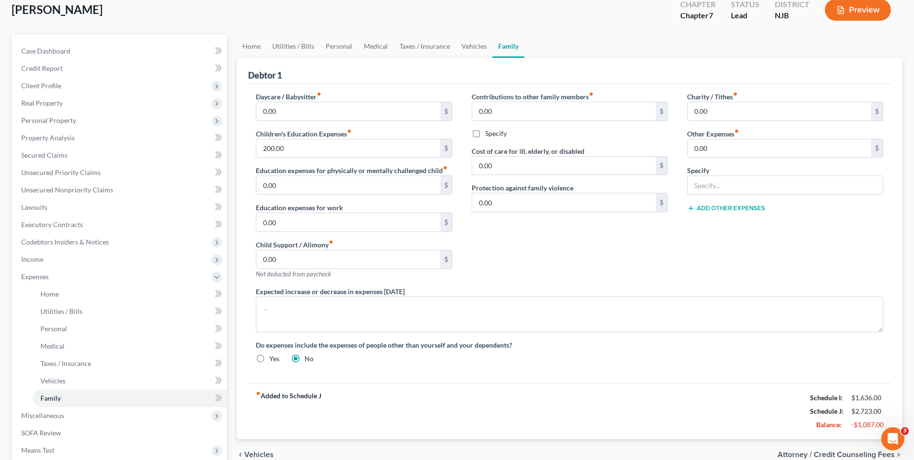
scroll to position [174, 0]
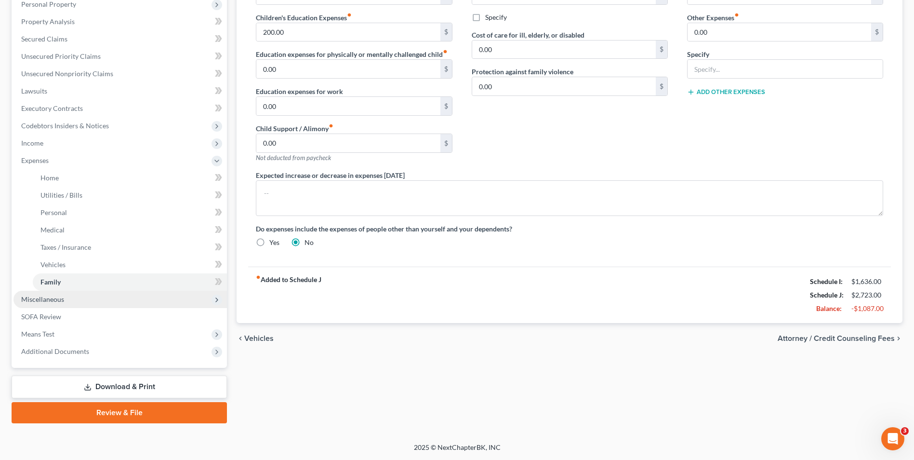
click at [57, 299] on span "Miscellaneous" at bounding box center [42, 299] width 43 height 8
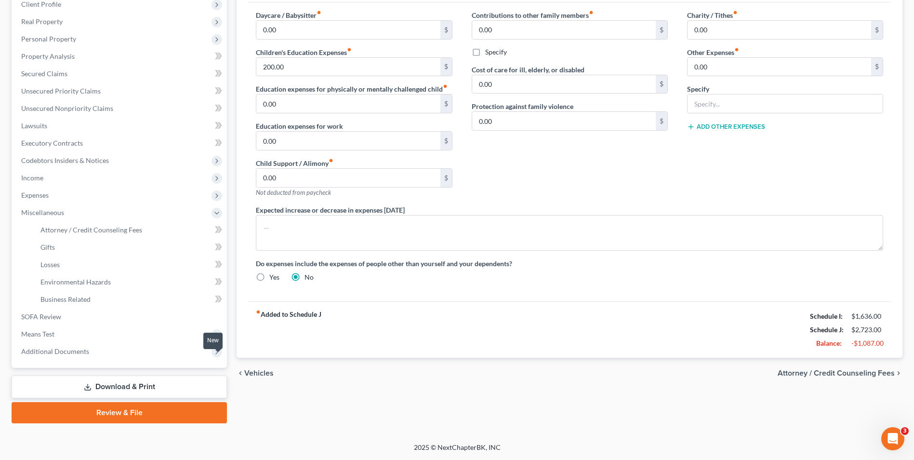
scroll to position [139, 0]
click at [70, 230] on span "Attorney / Credit Counseling Fees" at bounding box center [91, 230] width 102 height 8
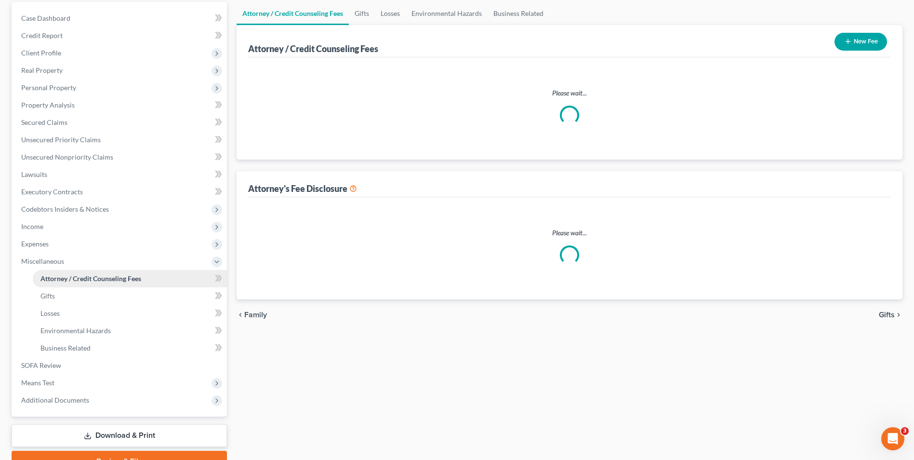
select select "0"
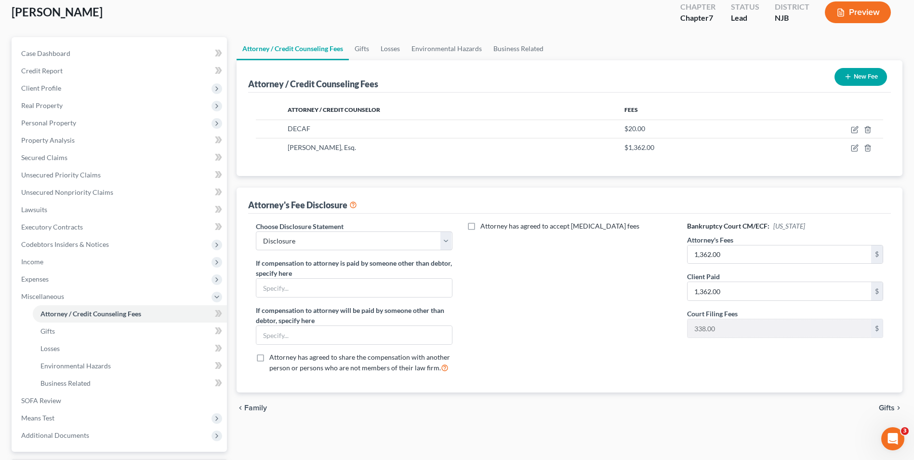
scroll to position [139, 0]
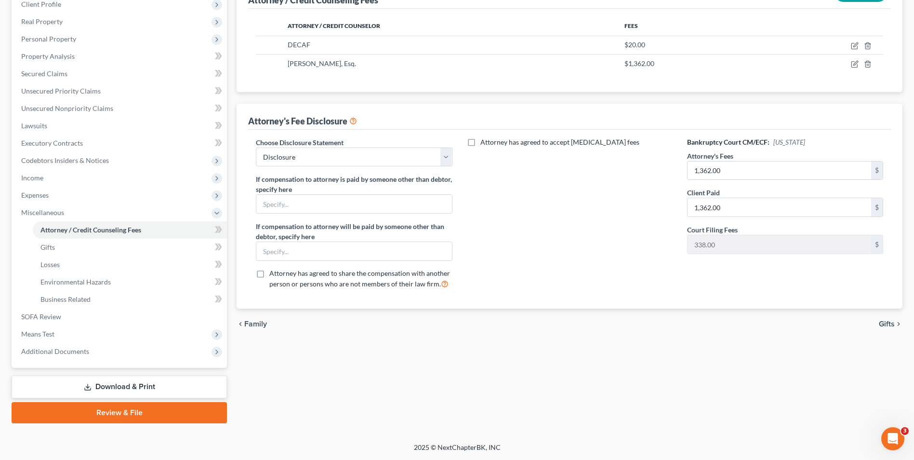
click at [886, 324] on span "Gifts" at bounding box center [887, 324] width 16 height 8
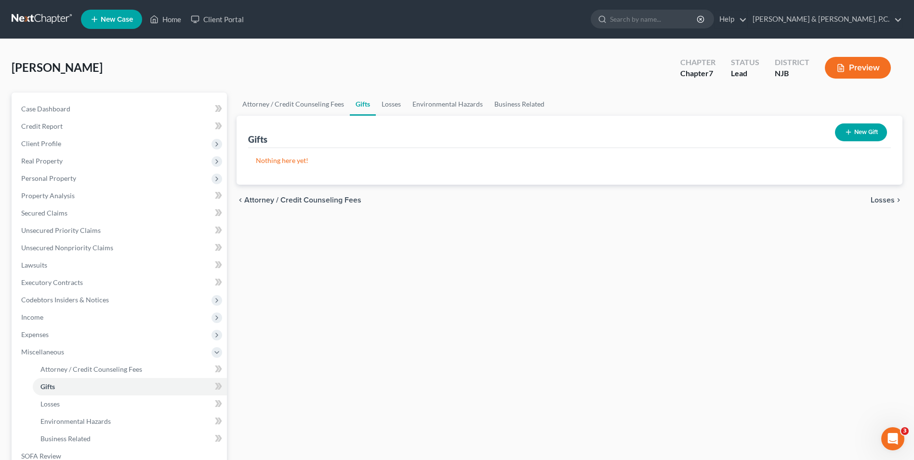
click at [299, 202] on span "Attorney / Credit Counseling Fees" at bounding box center [302, 200] width 117 height 8
select select "0"
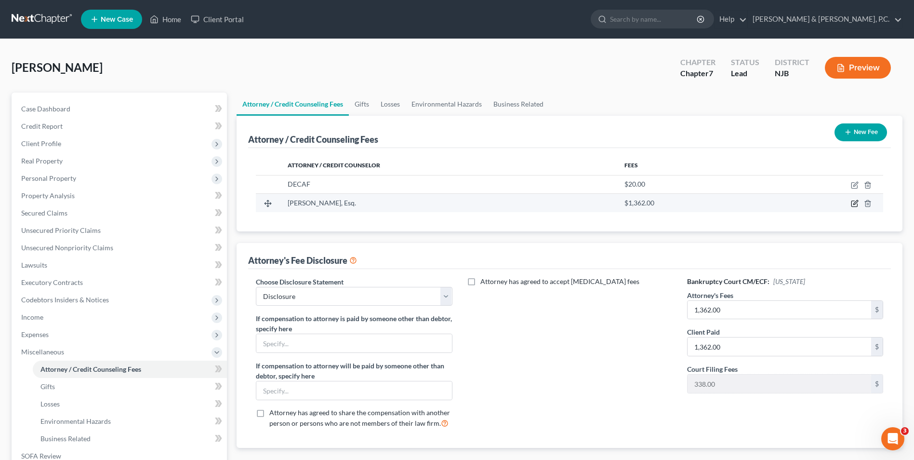
click at [855, 203] on icon "button" at bounding box center [856, 203] width 4 height 4
select select "33"
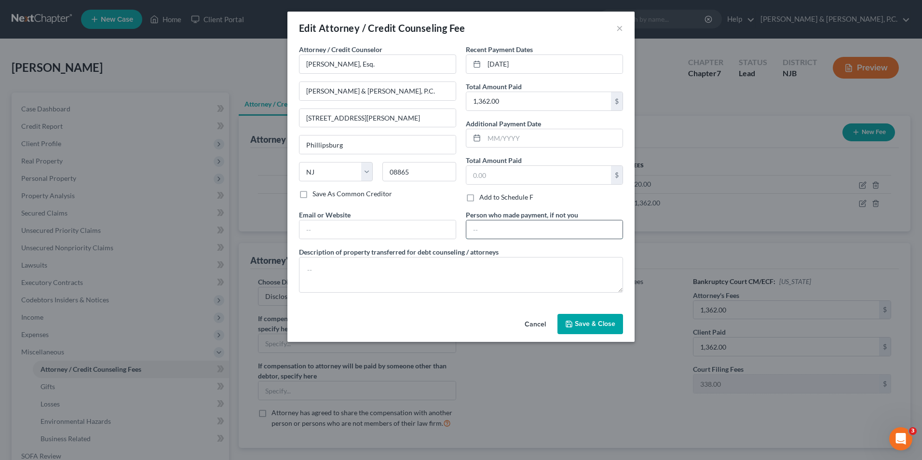
click at [515, 234] on input "text" at bounding box center [544, 229] width 156 height 18
type input "Ricardo Reluzco, Jr."
click at [599, 325] on span "Save & Close" at bounding box center [595, 324] width 40 height 8
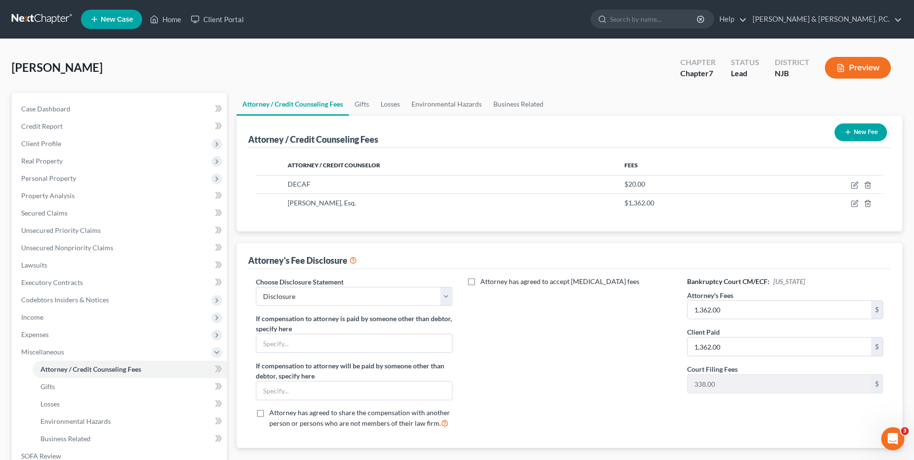
click at [867, 67] on button "Preview" at bounding box center [858, 68] width 66 height 22
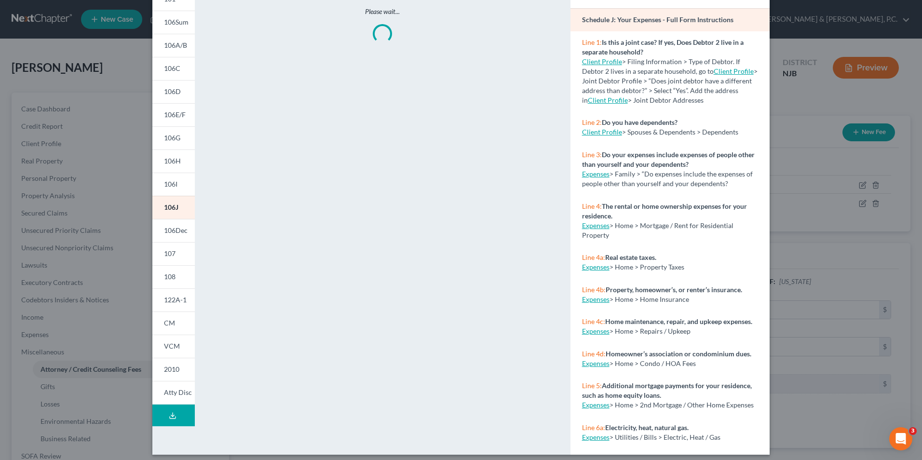
scroll to position [75, 0]
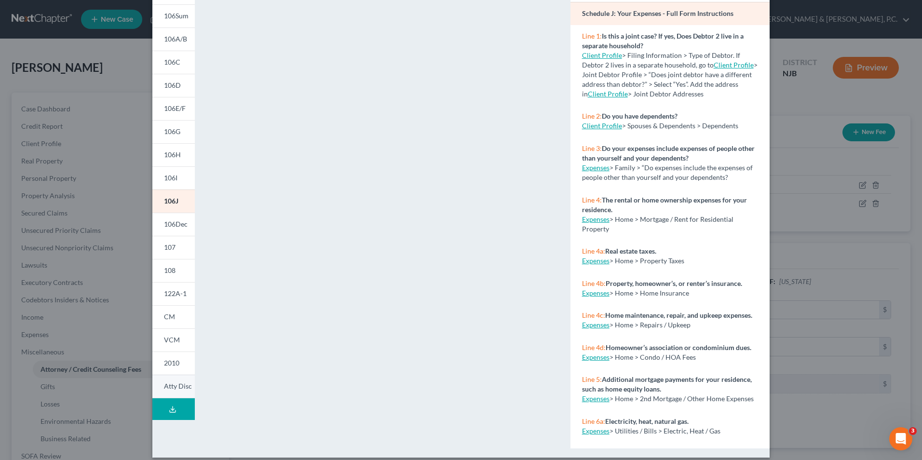
click at [168, 388] on span "Atty Disc" at bounding box center [178, 386] width 28 height 8
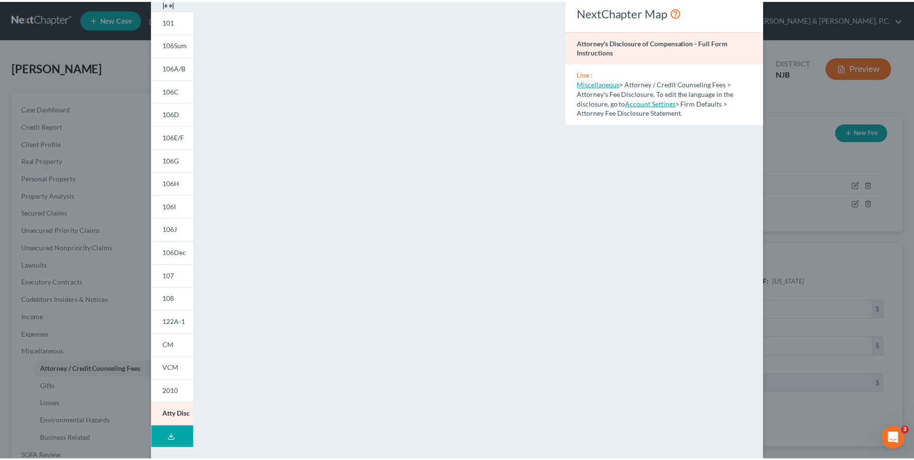
scroll to position [0, 0]
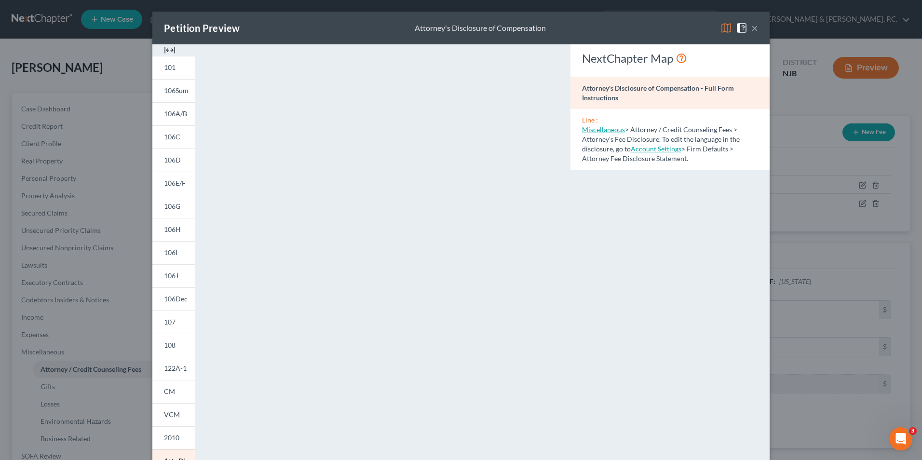
click at [753, 27] on button "×" at bounding box center [754, 28] width 7 height 12
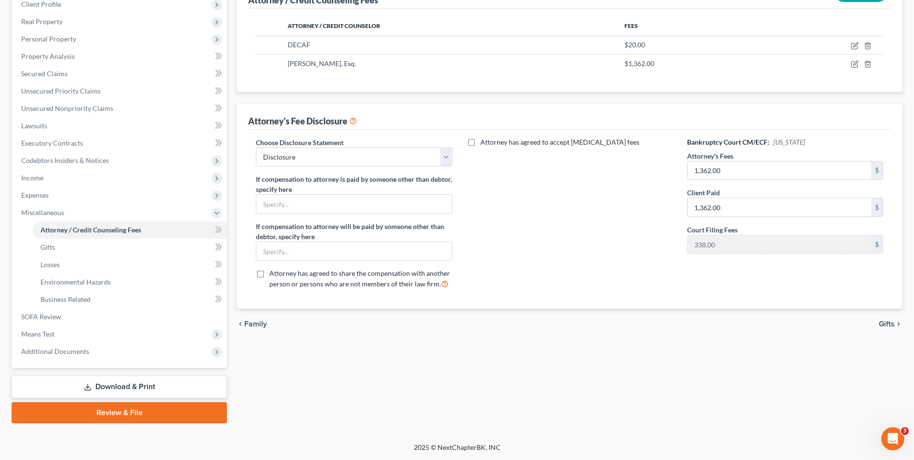
click at [887, 325] on span "Gifts" at bounding box center [887, 324] width 16 height 8
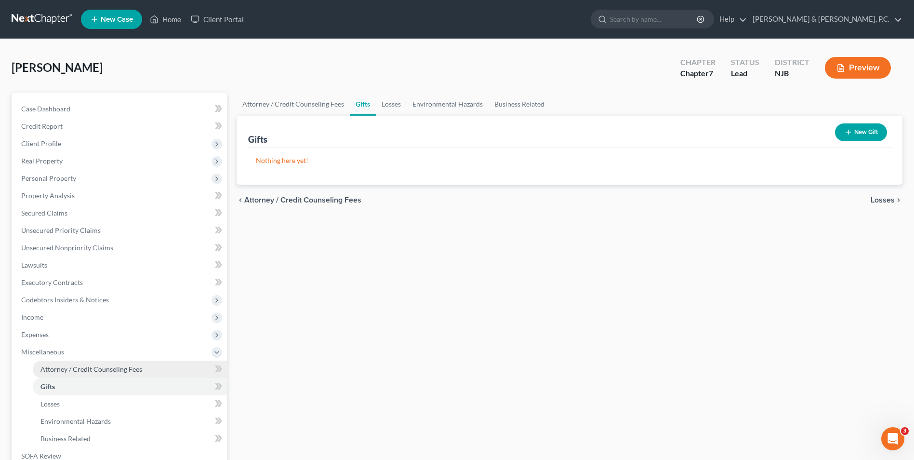
click at [79, 373] on span "Attorney / Credit Counseling Fees" at bounding box center [91, 369] width 102 height 8
select select "0"
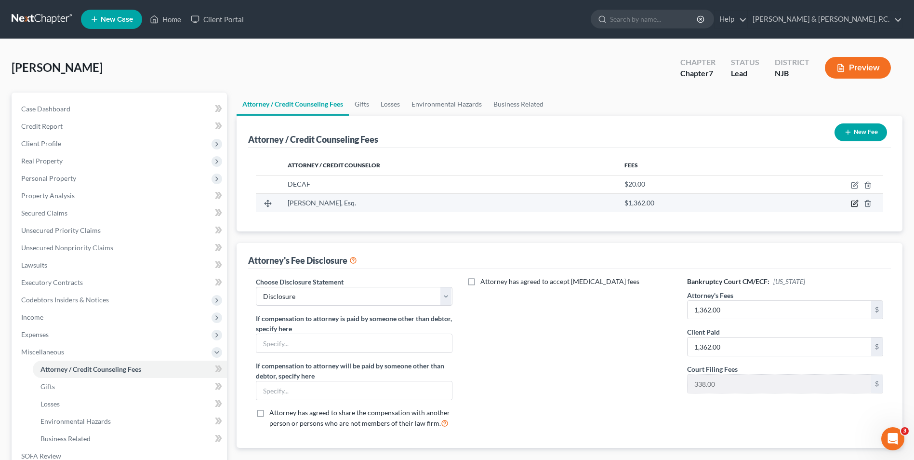
click at [856, 204] on icon "button" at bounding box center [855, 204] width 8 height 8
select select "33"
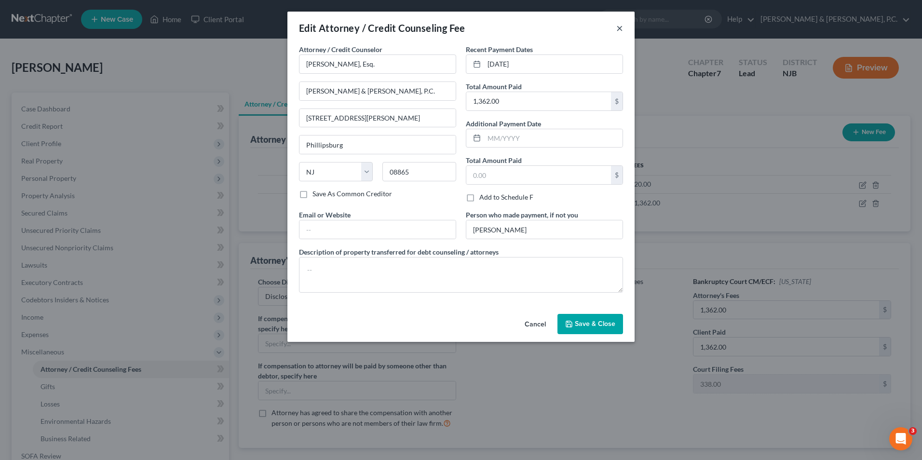
click at [620, 26] on button "×" at bounding box center [619, 28] width 7 height 12
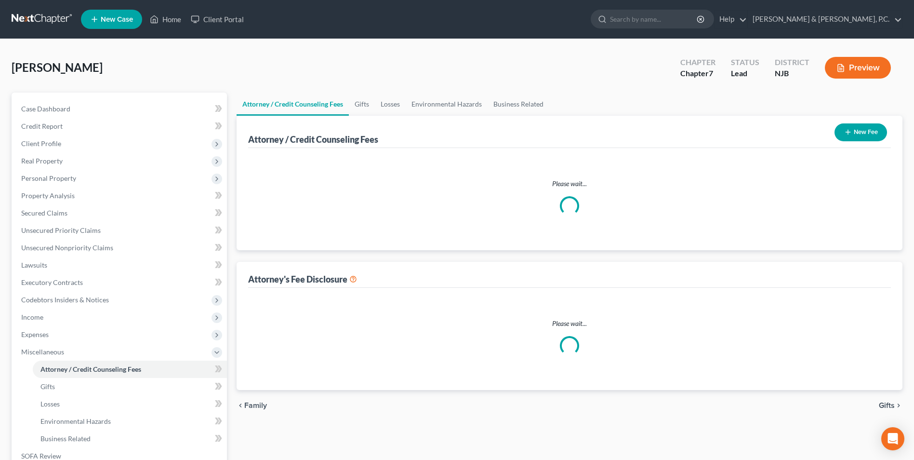
select select "0"
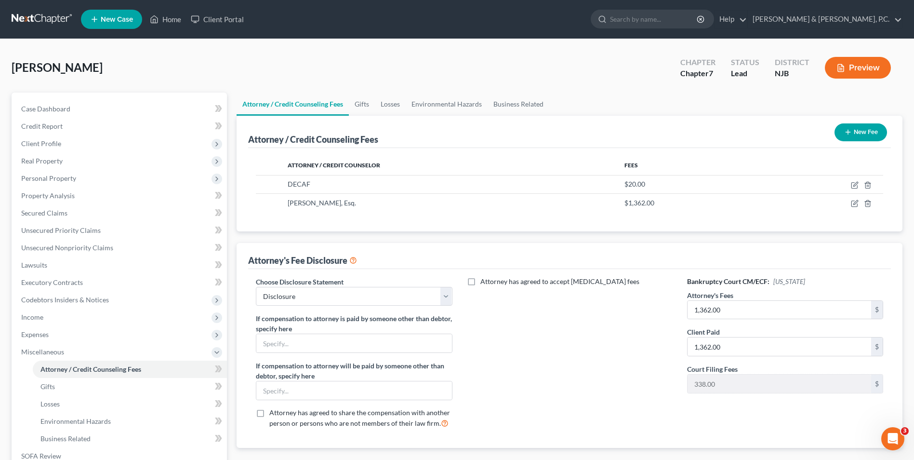
click at [863, 67] on button "Preview" at bounding box center [858, 68] width 66 height 22
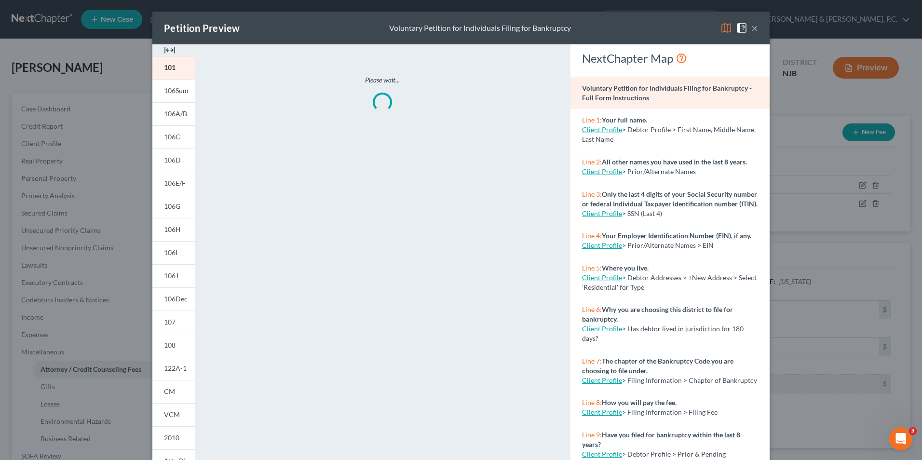
scroll to position [75, 0]
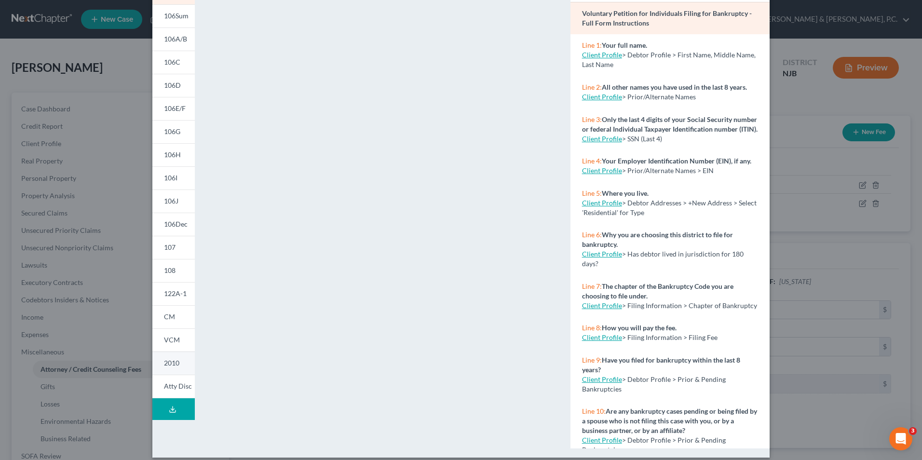
click at [174, 368] on link "2010" at bounding box center [173, 362] width 42 height 23
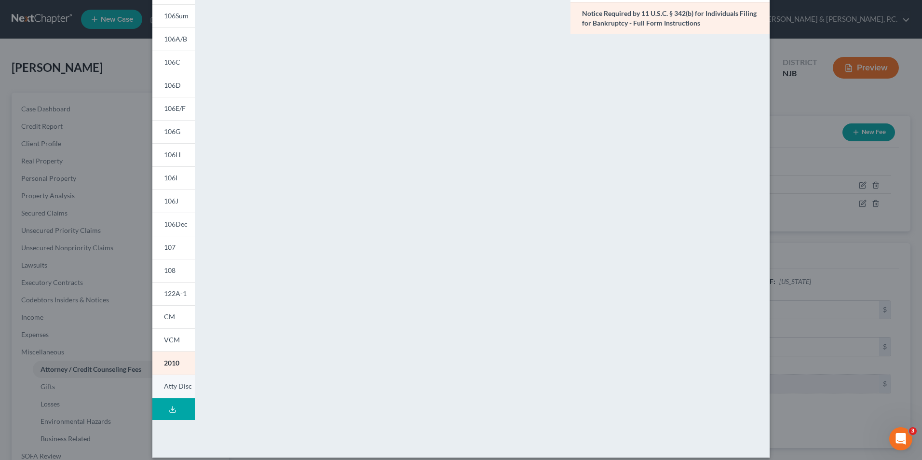
click at [170, 386] on span "Atty Disc" at bounding box center [178, 386] width 28 height 8
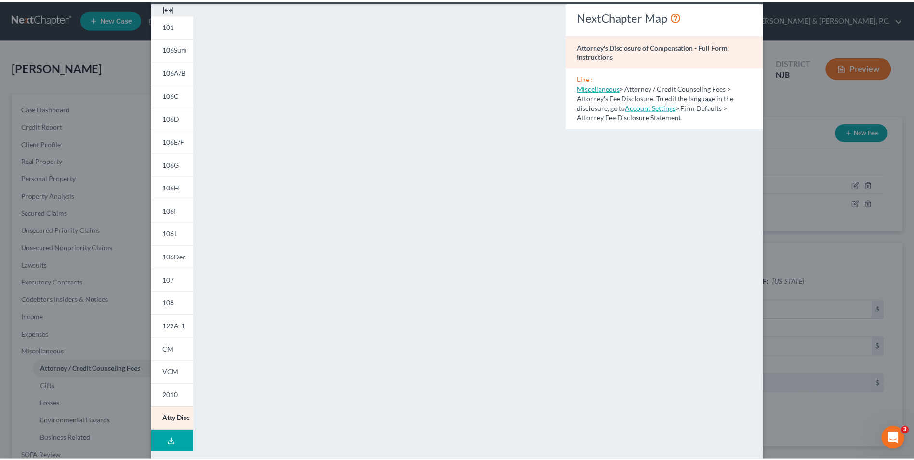
scroll to position [0, 0]
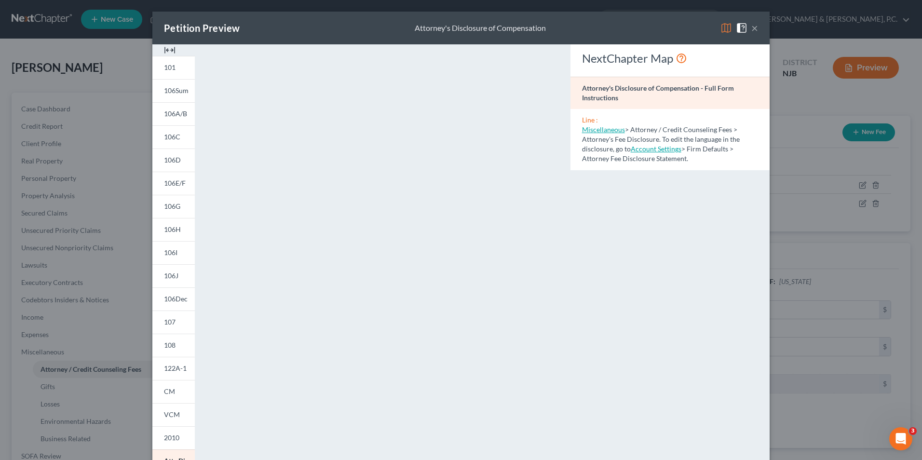
click at [751, 31] on button "×" at bounding box center [754, 28] width 7 height 12
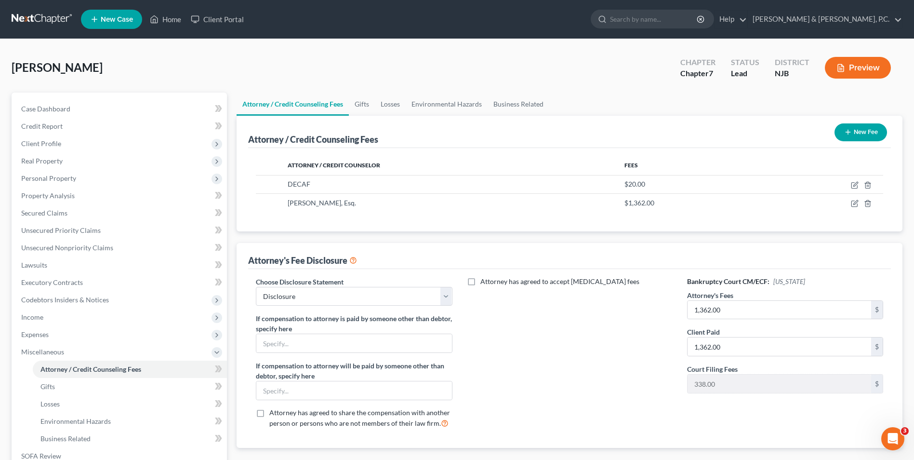
click at [481, 282] on label "Attorney has agreed to accept retainer fees" at bounding box center [560, 282] width 159 height 10
click at [484, 282] on input "Attorney has agreed to accept retainer fees" at bounding box center [487, 280] width 6 height 6
click at [481, 282] on label "Attorney has agreed to accept retainer fees" at bounding box center [560, 282] width 159 height 10
click at [484, 282] on input "Attorney has agreed to accept retainer fees" at bounding box center [487, 280] width 6 height 6
checkbox input "false"
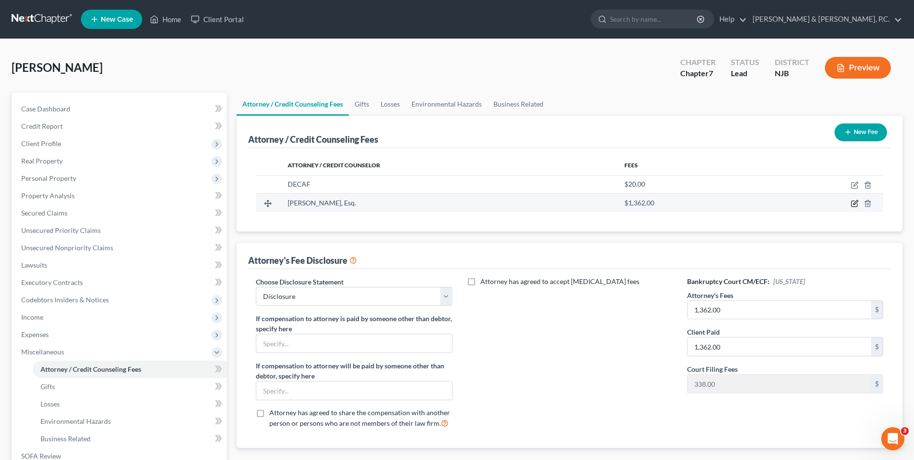
click at [855, 204] on icon "button" at bounding box center [855, 204] width 8 height 8
select select "33"
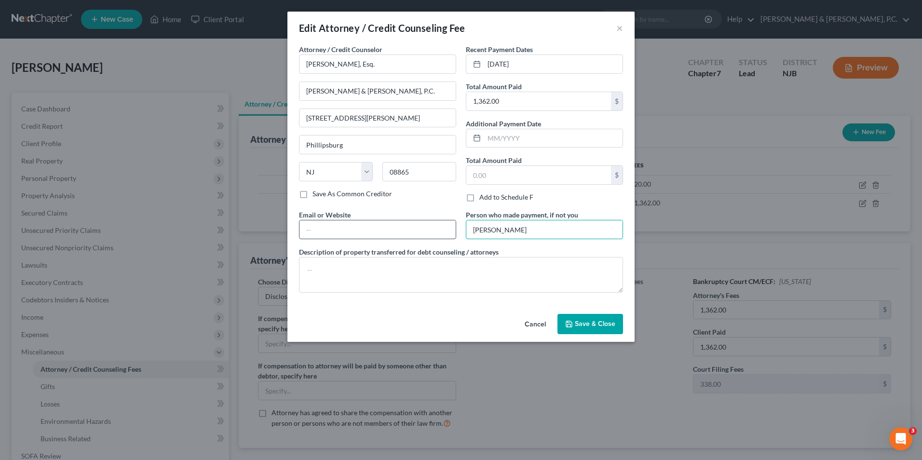
drag, startPoint x: 543, startPoint y: 229, endPoint x: 434, endPoint y: 232, distance: 109.0
click at [434, 232] on div "Attorney / Credit Counselor * Scott M. Wilhelm, Esq. Wilhelm & Roemersma, P.C. …" at bounding box center [461, 172] width 334 height 256
click at [590, 328] on button "Save & Close" at bounding box center [590, 324] width 66 height 20
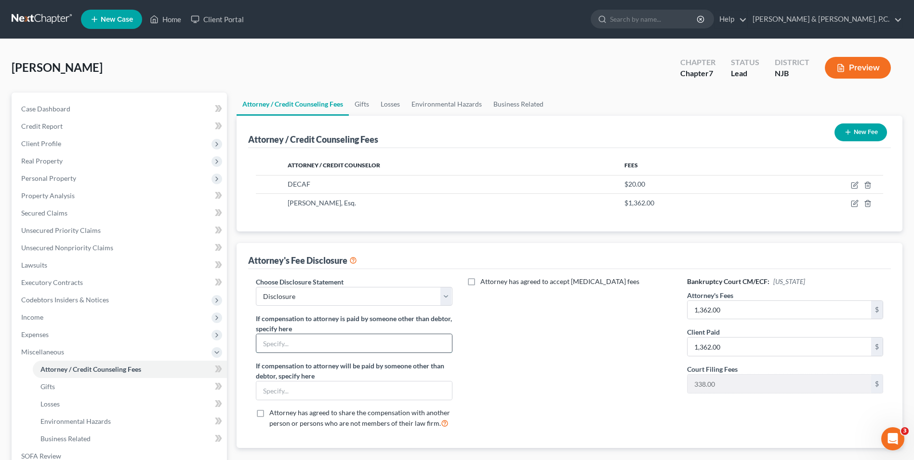
paste input "Ricardo Reluzco, Jr."
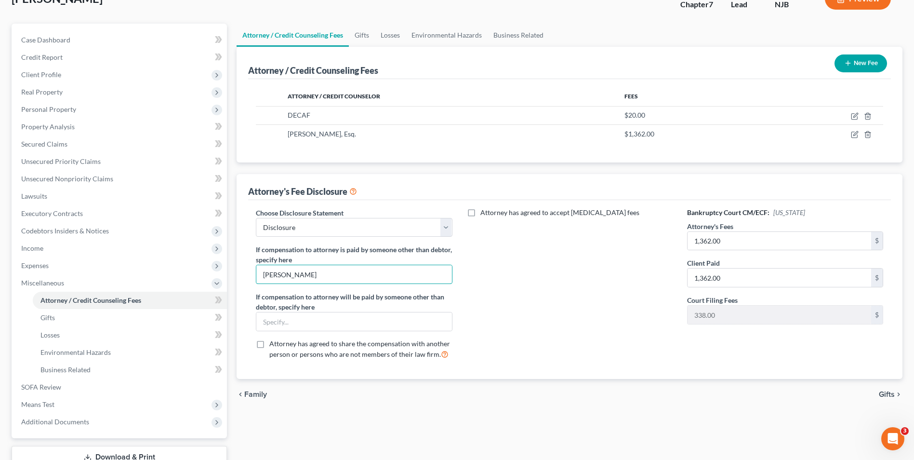
scroll to position [139, 0]
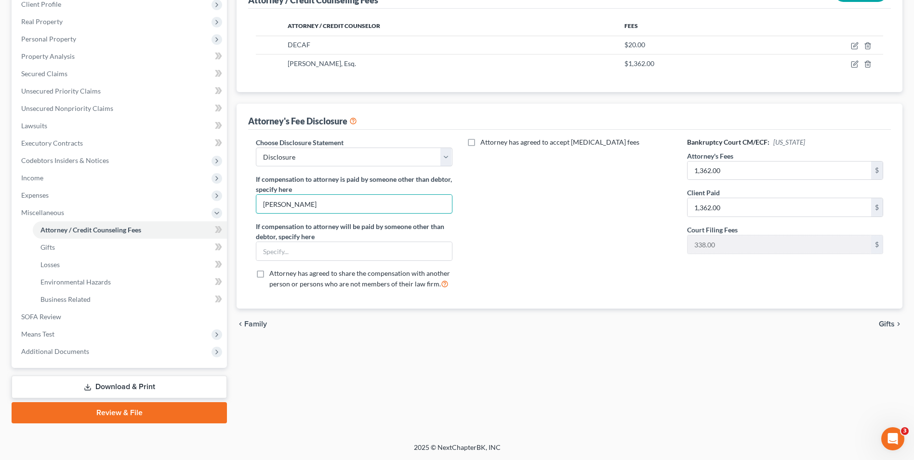
type input "Ricardo Reluzco, Jr."
click at [888, 324] on span "Gifts" at bounding box center [887, 324] width 16 height 8
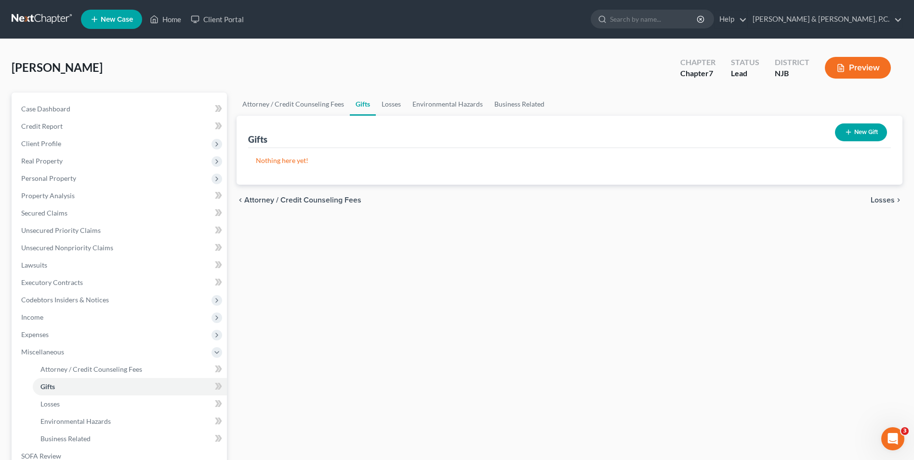
click at [858, 70] on button "Preview" at bounding box center [858, 68] width 66 height 22
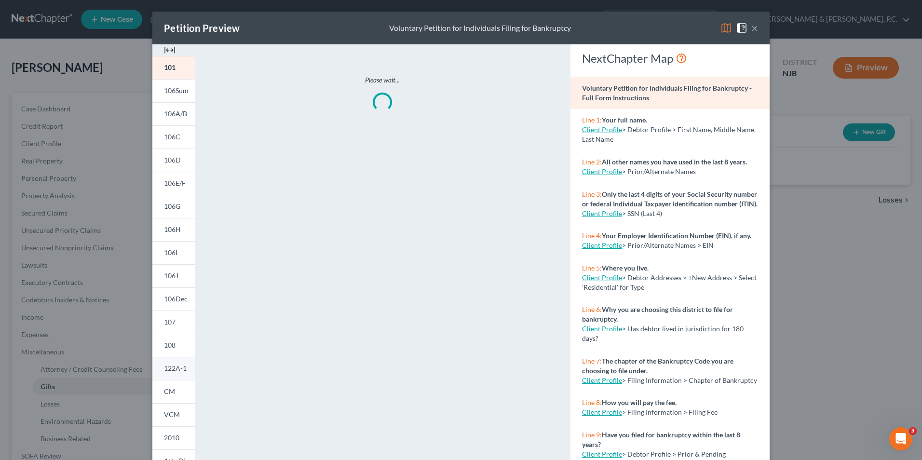
scroll to position [75, 0]
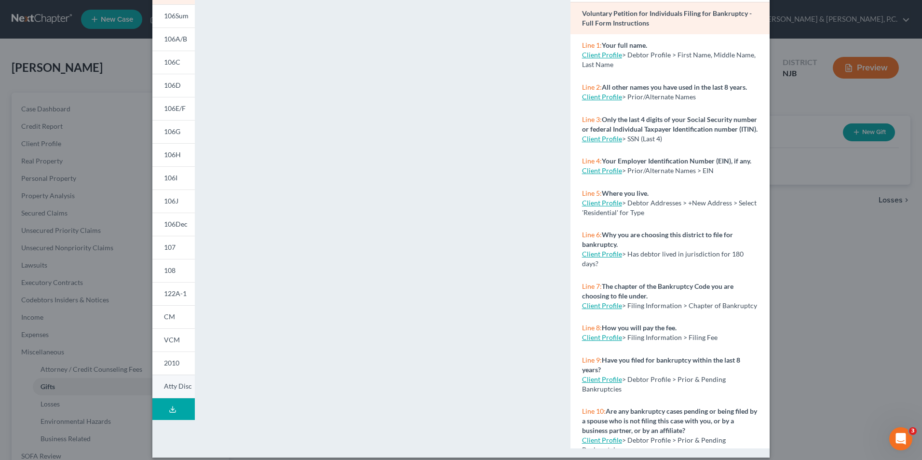
click at [165, 386] on span "Atty Disc" at bounding box center [178, 386] width 28 height 8
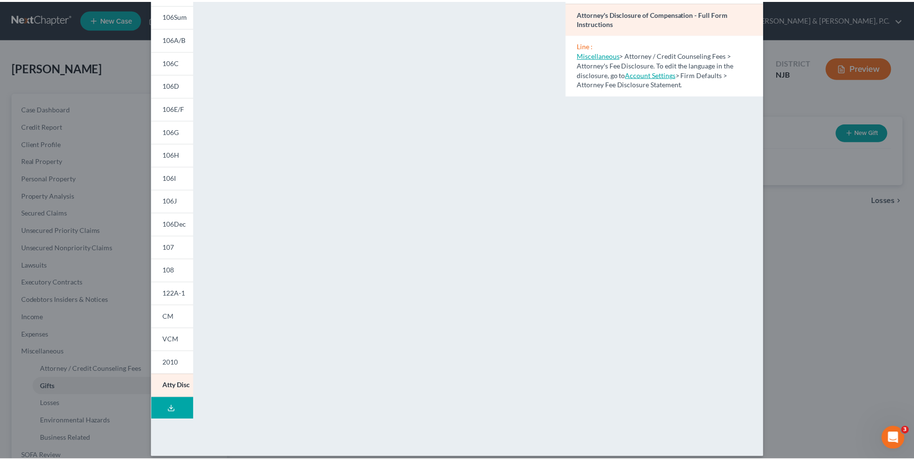
scroll to position [0, 0]
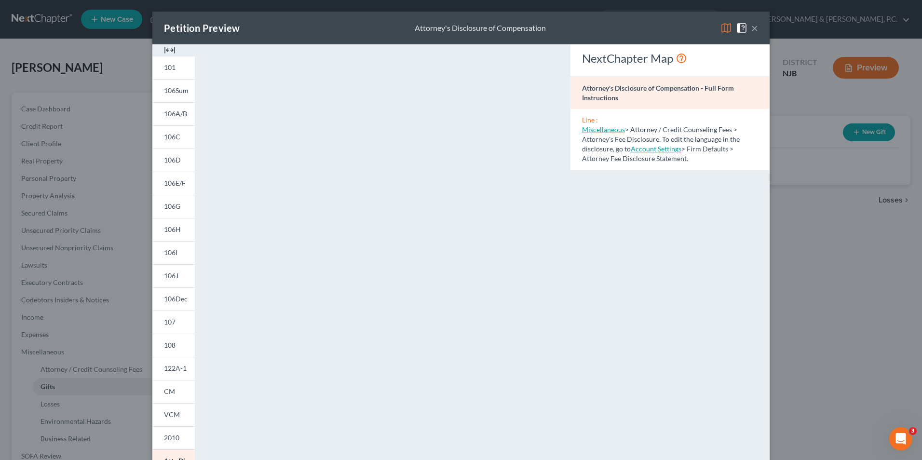
click at [751, 30] on button "×" at bounding box center [754, 28] width 7 height 12
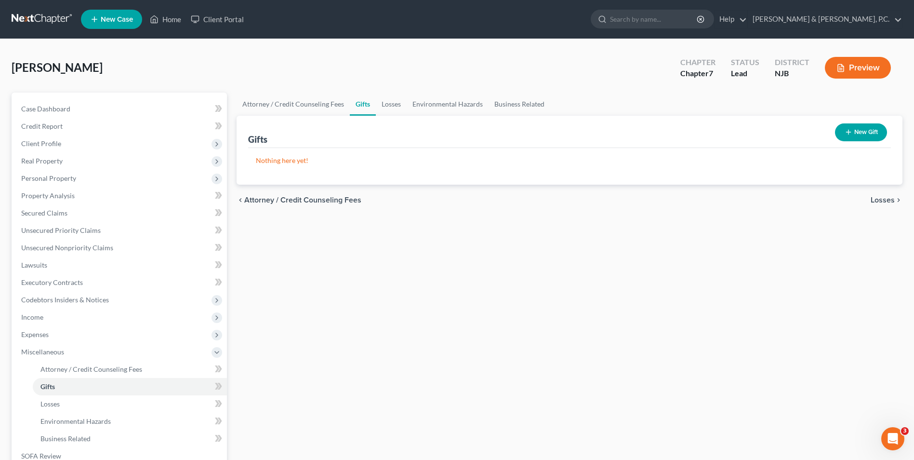
click at [696, 343] on div "Attorney / Credit Counseling Fees Gifts Losses Environmental Hazards Business R…" at bounding box center [570, 328] width 676 height 470
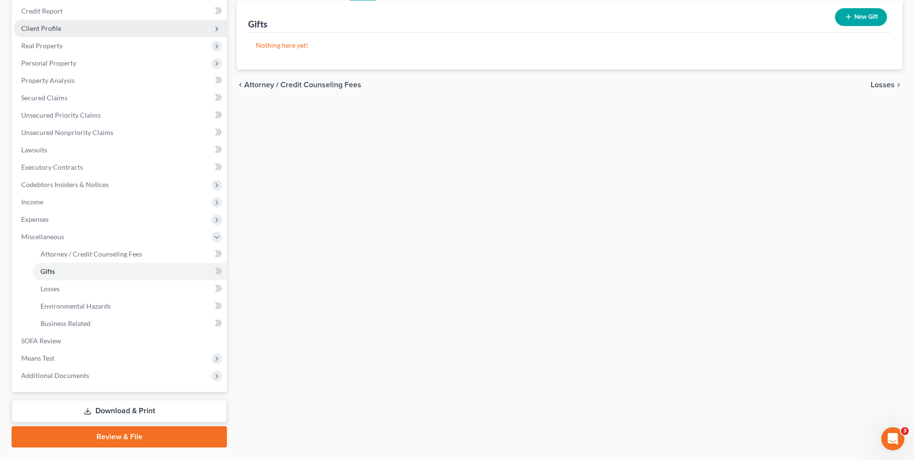
scroll to position [139, 0]
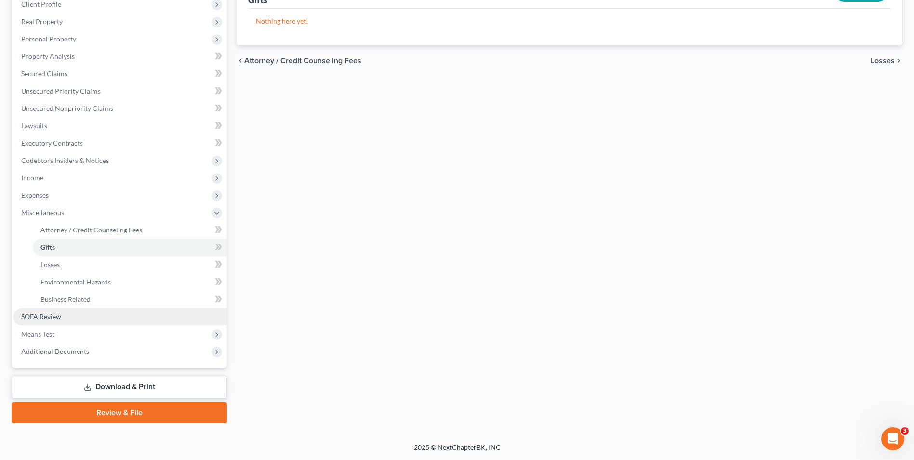
click at [56, 320] on span "SOFA Review" at bounding box center [41, 316] width 40 height 8
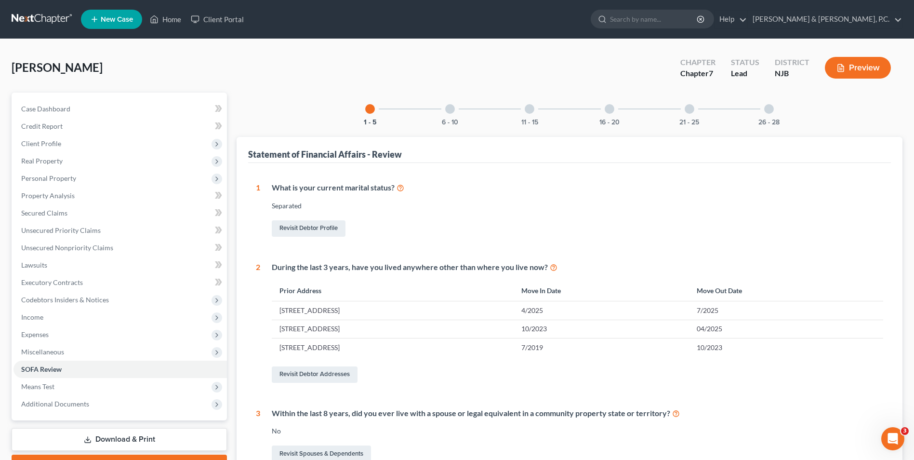
click at [450, 113] on div at bounding box center [450, 109] width 10 height 10
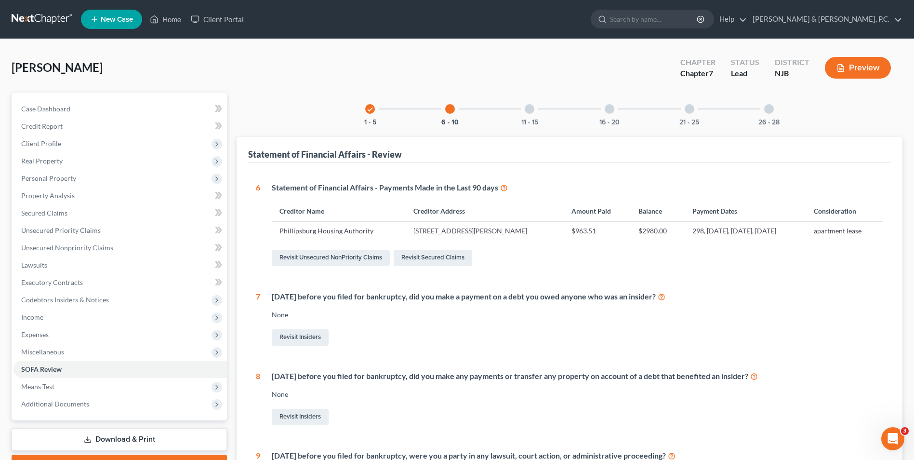
click at [526, 111] on div at bounding box center [530, 109] width 10 height 10
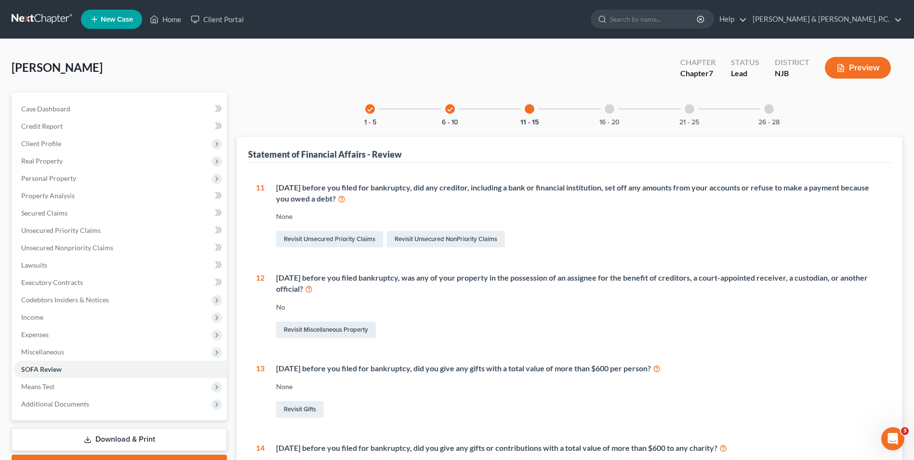
click at [612, 111] on div at bounding box center [610, 109] width 10 height 10
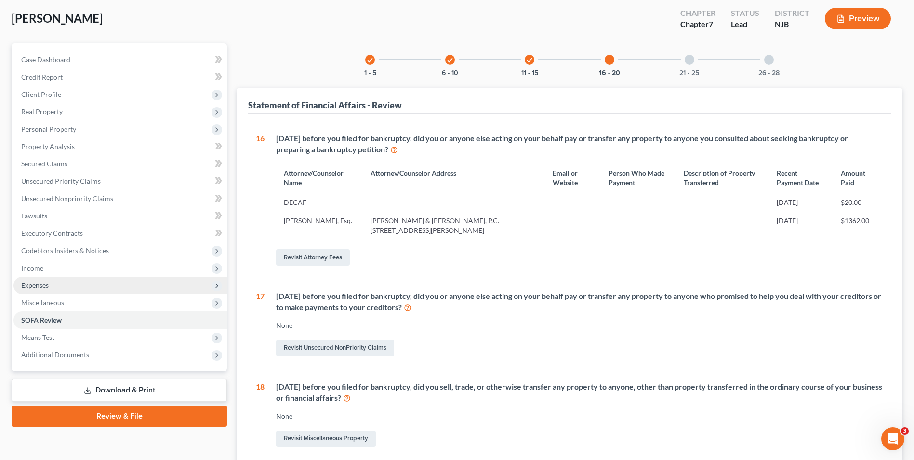
scroll to position [48, 0]
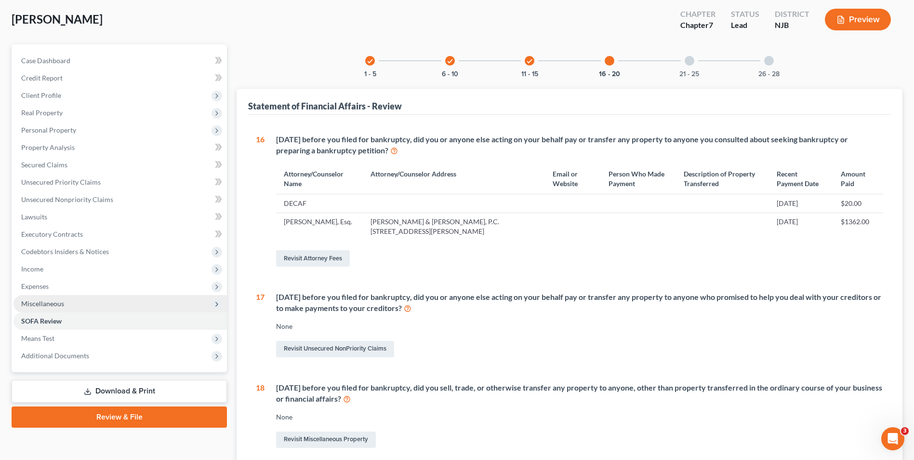
click at [51, 304] on span "Miscellaneous" at bounding box center [42, 303] width 43 height 8
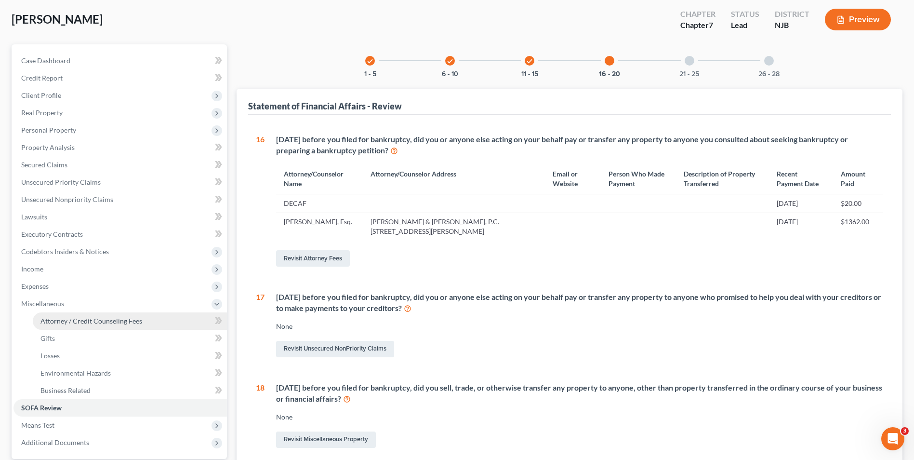
click at [95, 322] on span "Attorney / Credit Counseling Fees" at bounding box center [91, 321] width 102 height 8
select select "0"
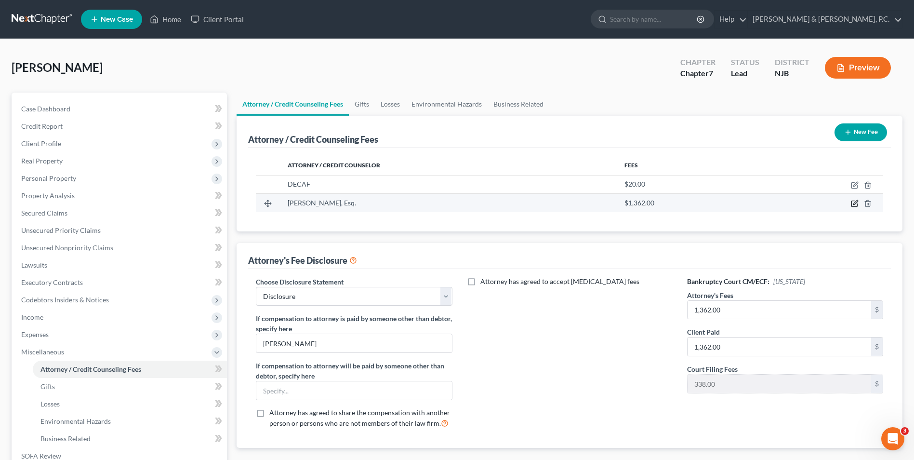
click at [854, 205] on icon "button" at bounding box center [856, 203] width 4 height 4
select select "33"
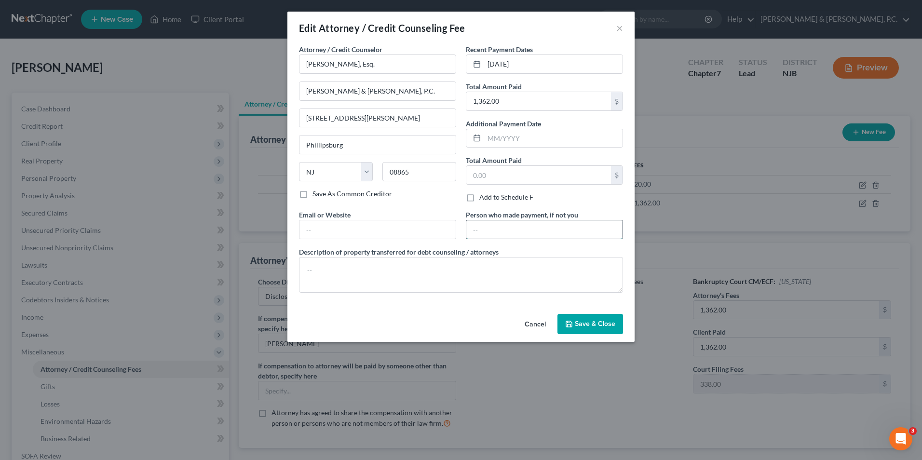
paste input "Ricardo Reluzco, Jr."
type input "Ricardo Reluzco, Jr."
click at [600, 327] on span "Save & Close" at bounding box center [595, 324] width 40 height 8
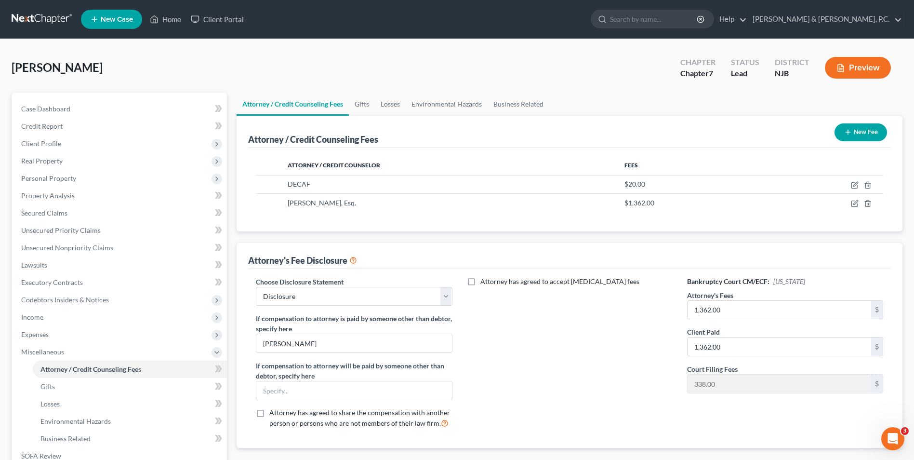
scroll to position [96, 0]
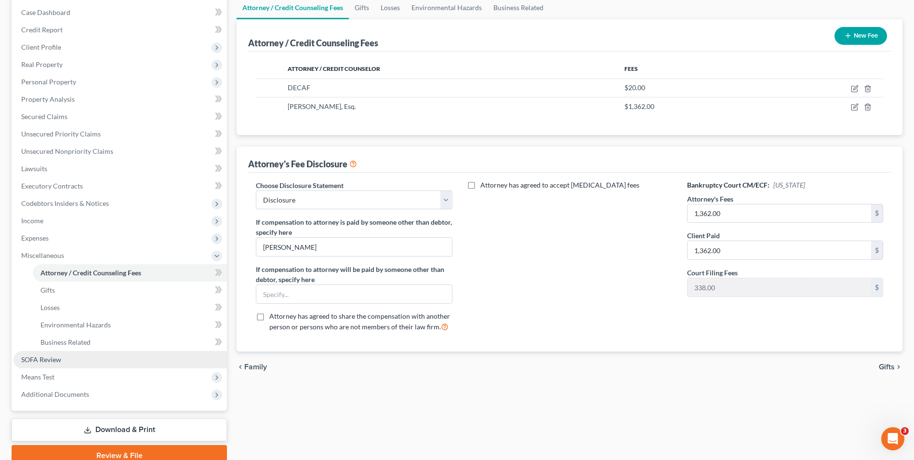
click at [45, 358] on span "SOFA Review" at bounding box center [41, 359] width 40 height 8
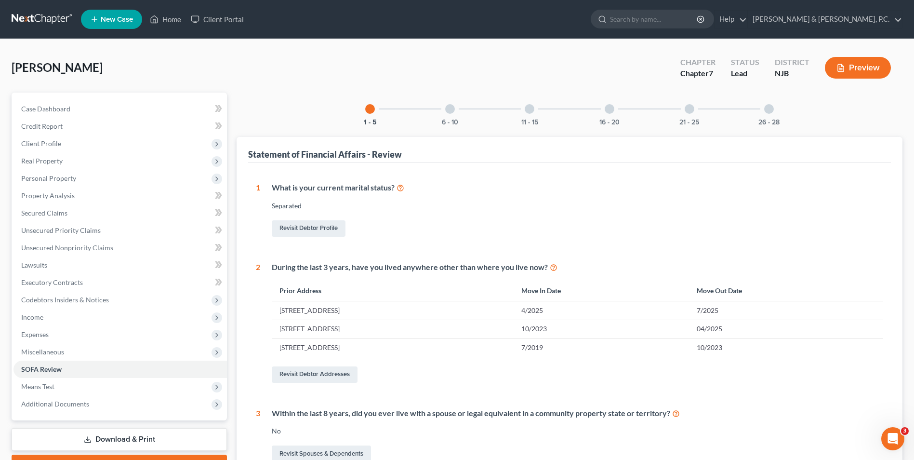
click at [452, 107] on div at bounding box center [450, 109] width 10 height 10
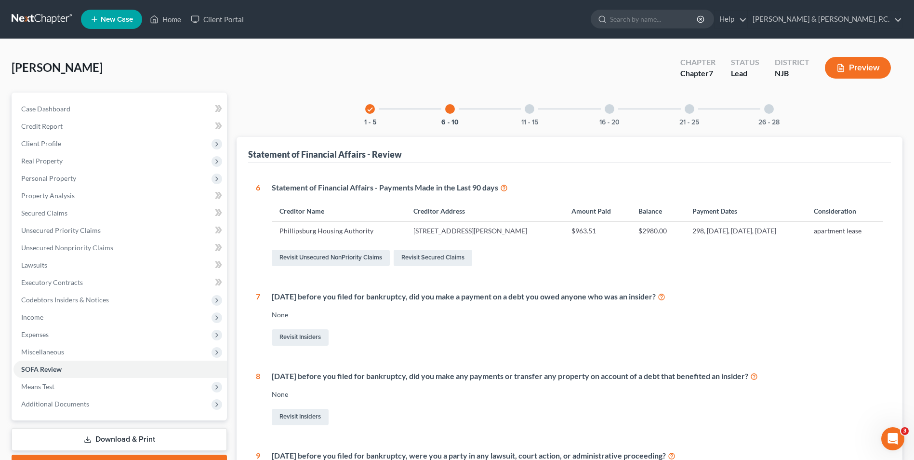
click at [528, 111] on div at bounding box center [530, 109] width 10 height 10
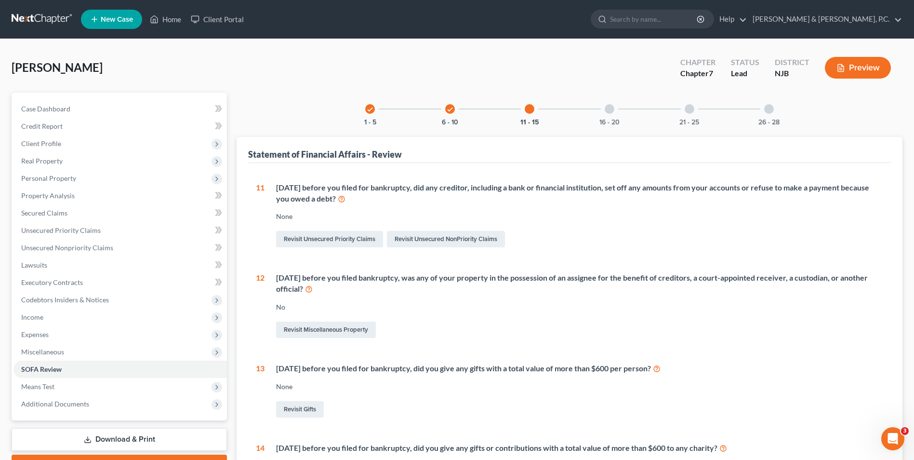
click at [606, 111] on div at bounding box center [610, 109] width 10 height 10
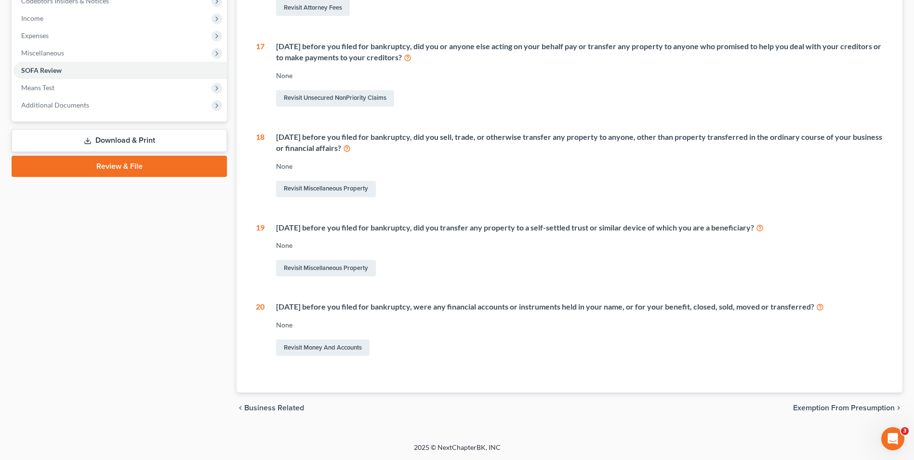
click at [811, 407] on span "Exemption from Presumption" at bounding box center [844, 408] width 102 height 8
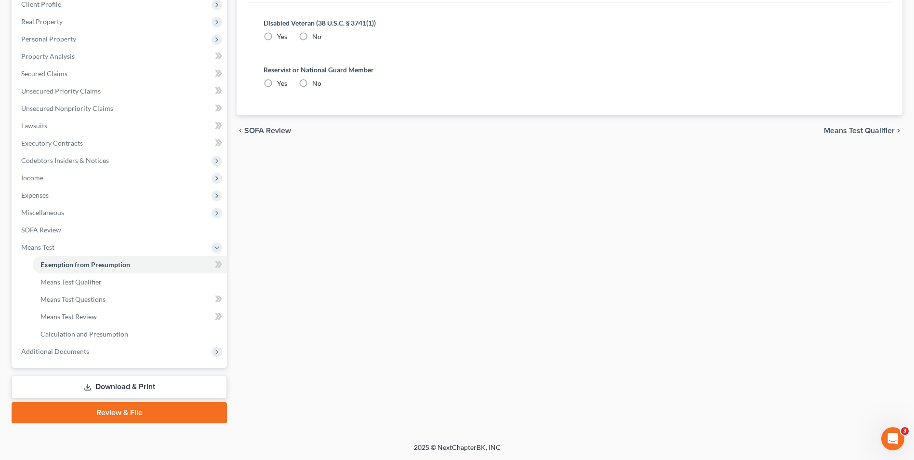
scroll to position [20, 0]
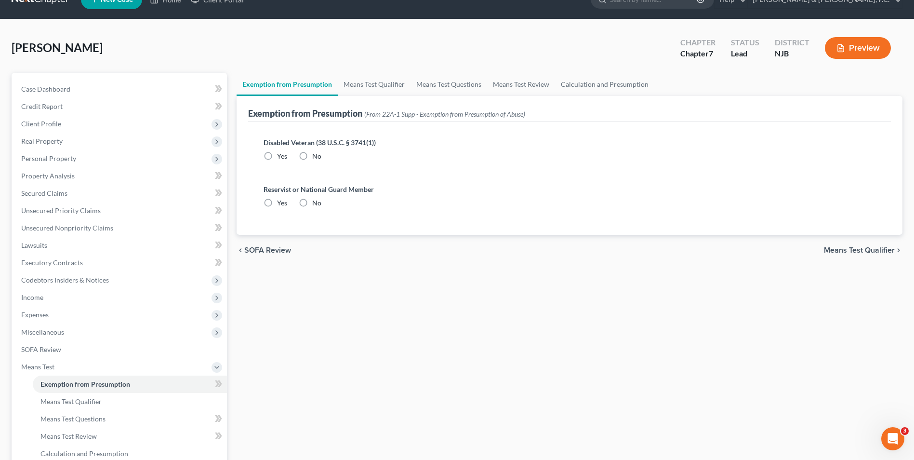
radio input "true"
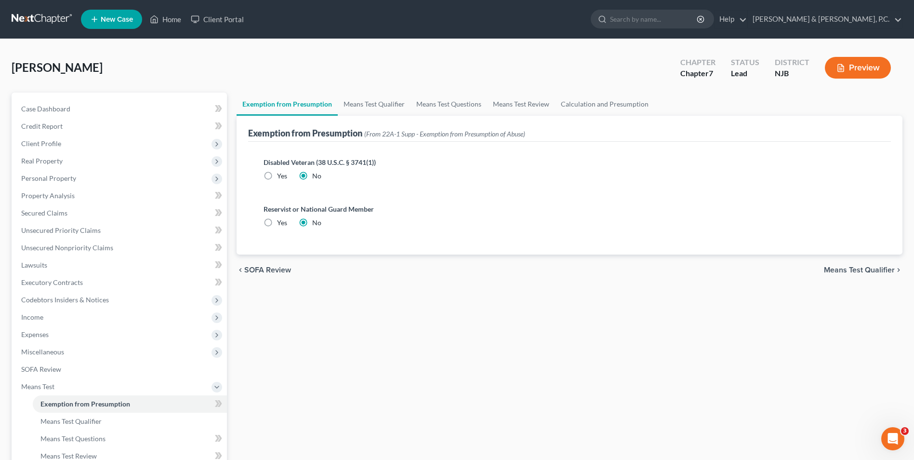
click at [847, 269] on span "Means Test Qualifier" at bounding box center [859, 270] width 71 height 8
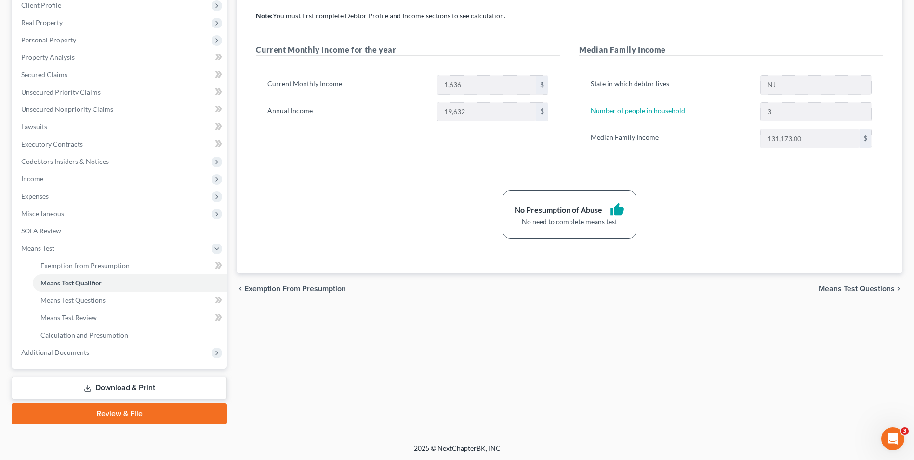
scroll to position [139, 0]
click at [153, 391] on link "Download & Print" at bounding box center [119, 387] width 215 height 23
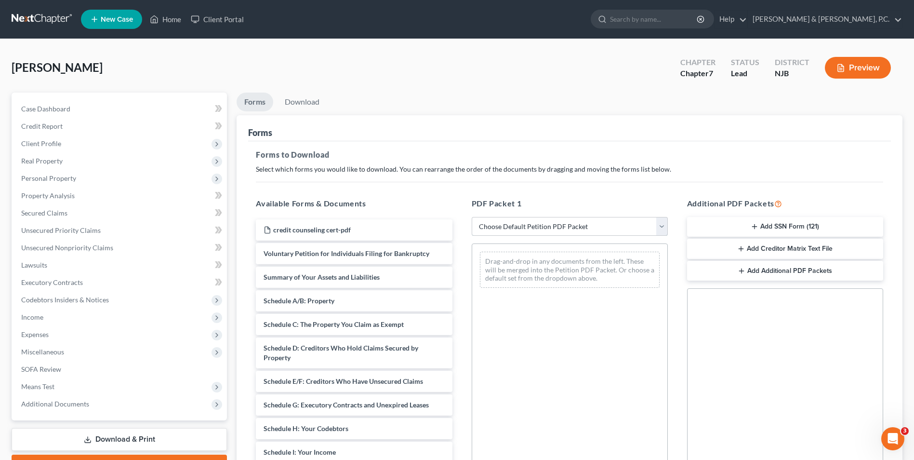
click at [660, 226] on select "Choose Default Petition PDF Packet Complete Bankruptcy Petition (all forms and …" at bounding box center [570, 226] width 196 height 19
select select "0"
click at [472, 217] on select "Choose Default Petition PDF Packet Complete Bankruptcy Petition (all forms and …" at bounding box center [570, 226] width 196 height 19
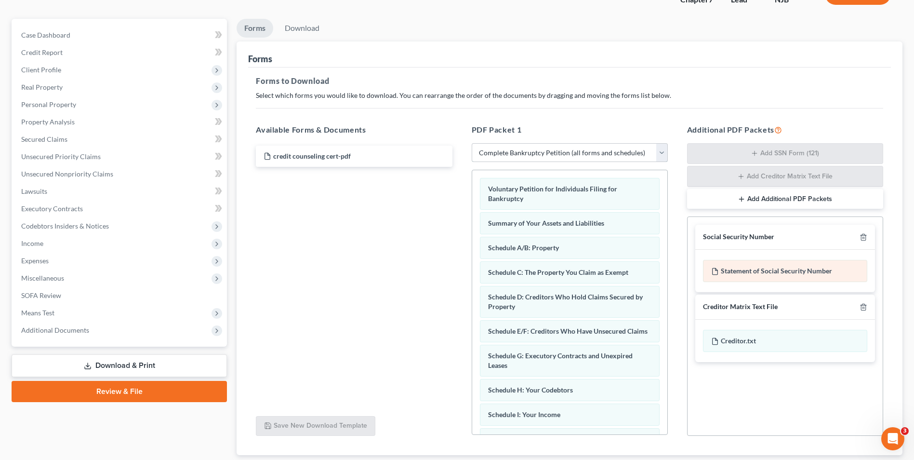
scroll to position [136, 0]
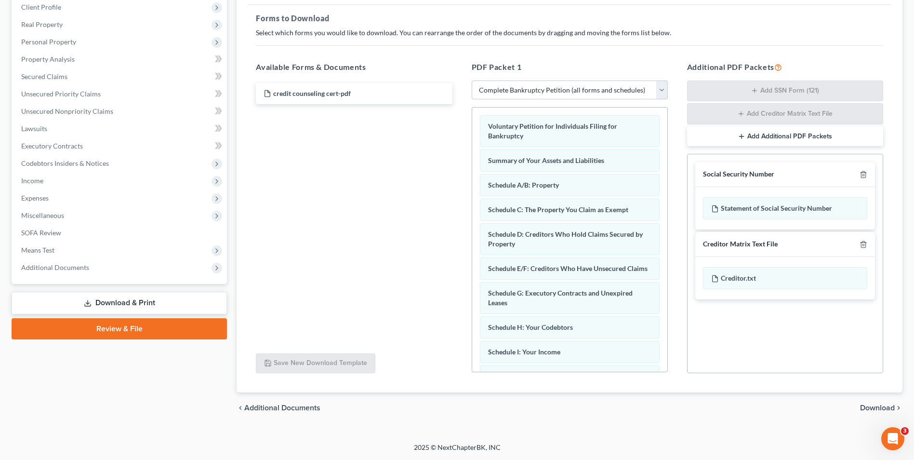
click at [866, 408] on span "Download" at bounding box center [877, 408] width 35 height 8
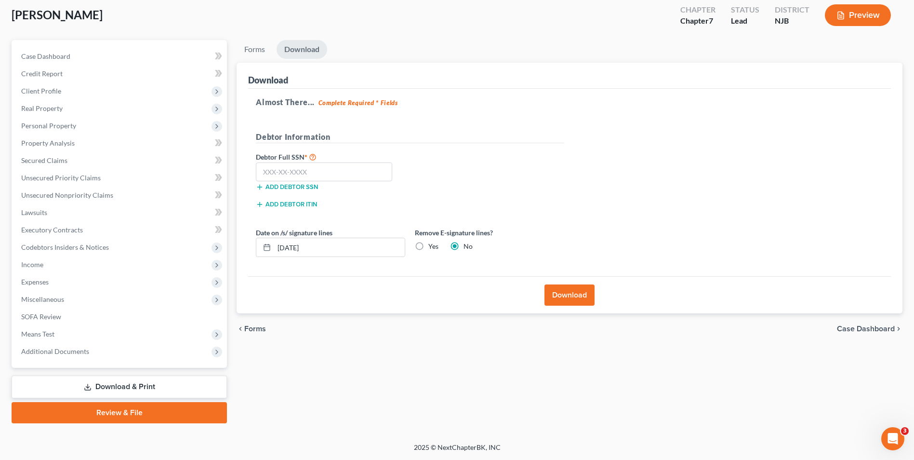
scroll to position [53, 0]
click at [335, 175] on input "text" at bounding box center [324, 171] width 136 height 19
click at [286, 170] on input "117-47-2693" at bounding box center [324, 171] width 136 height 19
type input "117-74-2693"
click at [584, 299] on button "Download" at bounding box center [570, 294] width 50 height 21
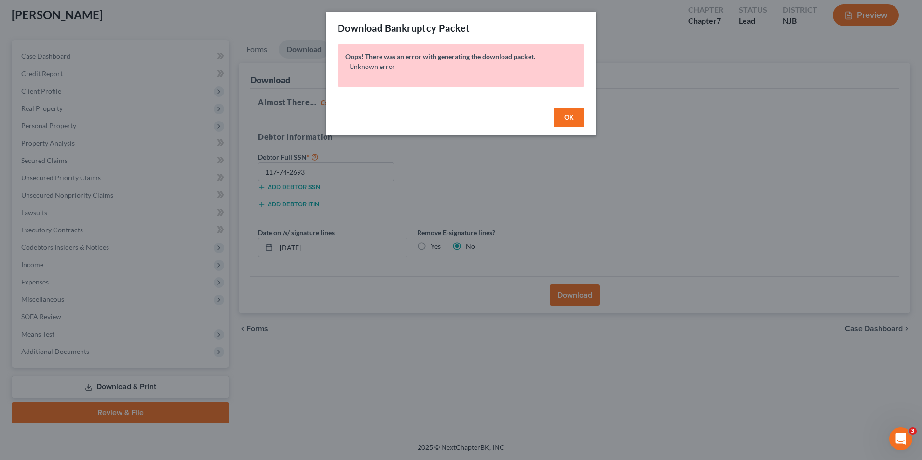
click at [577, 121] on button "OK" at bounding box center [568, 117] width 31 height 19
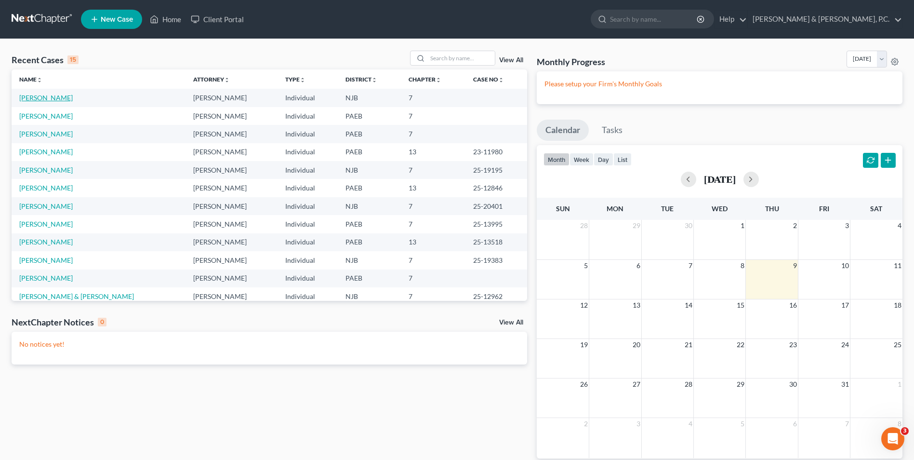
click at [44, 100] on link "[PERSON_NAME]" at bounding box center [46, 98] width 54 height 8
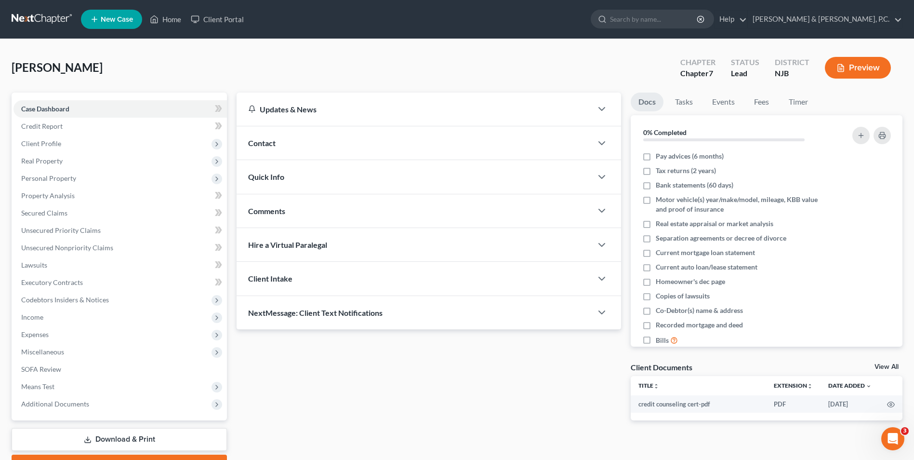
click at [127, 443] on link "Download & Print" at bounding box center [119, 439] width 215 height 23
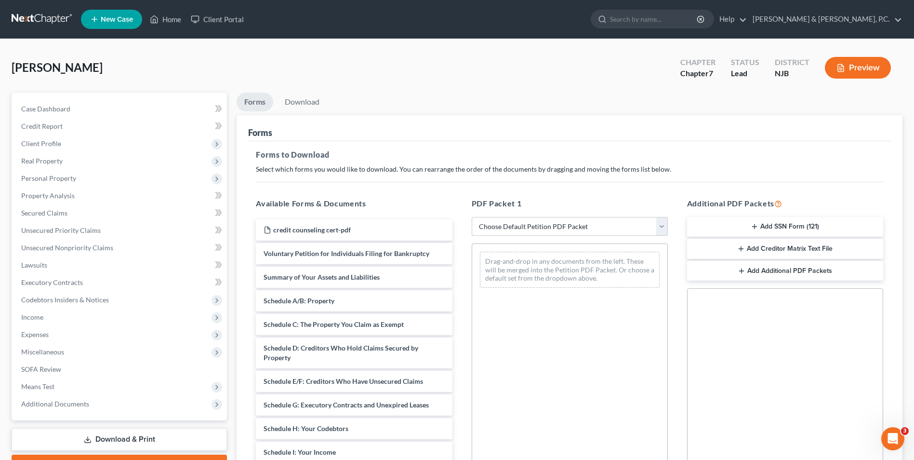
click at [663, 226] on select "Choose Default Petition PDF Packet Complete Bankruptcy Petition (all forms and …" at bounding box center [570, 226] width 196 height 19
select select "0"
click at [472, 217] on select "Choose Default Petition PDF Packet Complete Bankruptcy Petition (all forms and …" at bounding box center [570, 226] width 196 height 19
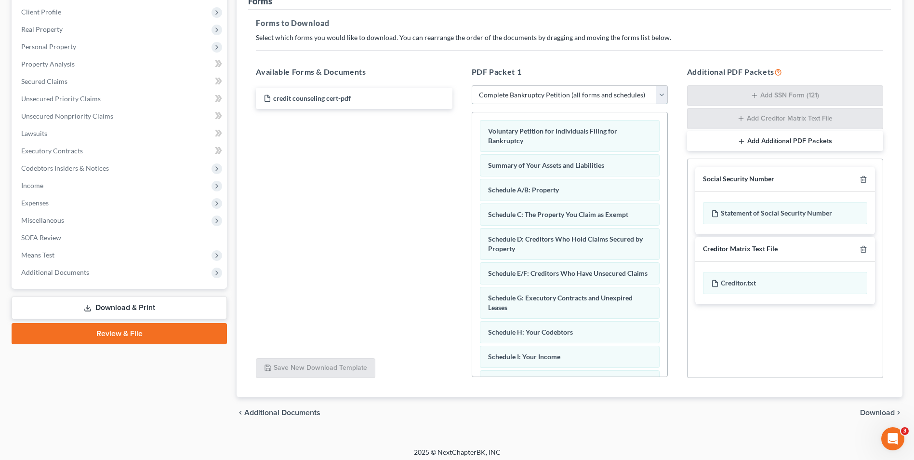
scroll to position [136, 0]
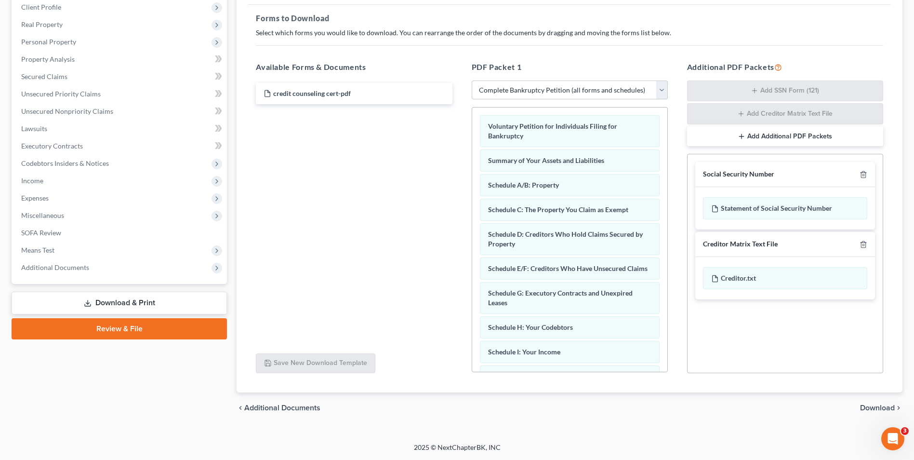
click at [767, 138] on button "Add Additional PDF Packets" at bounding box center [785, 136] width 196 height 20
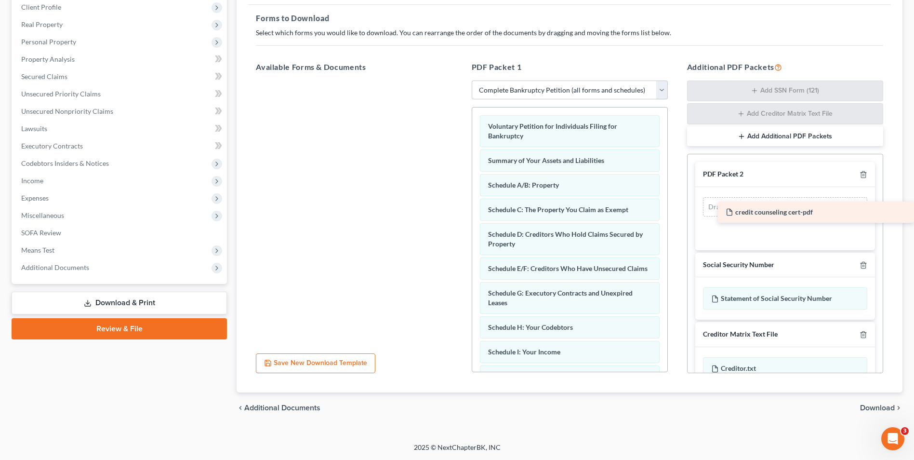
drag, startPoint x: 322, startPoint y: 94, endPoint x: 906, endPoint y: 212, distance: 595.7
click at [460, 81] on div "credit counseling cert-pdf credit counseling cert-pdf" at bounding box center [354, 81] width 212 height 0
click at [876, 410] on span "Download" at bounding box center [877, 408] width 35 height 8
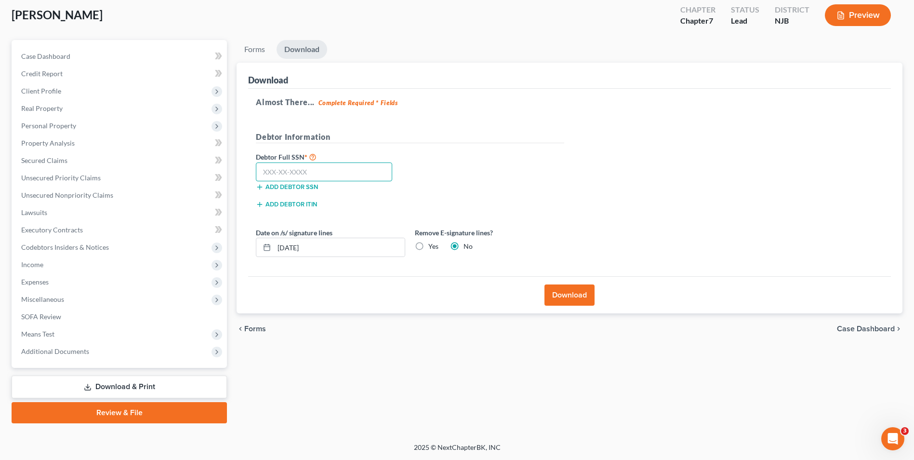
click at [292, 174] on input "text" at bounding box center [324, 171] width 136 height 19
type input "7"
type input "117-74-2693"
click at [571, 301] on button "Download" at bounding box center [570, 294] width 50 height 21
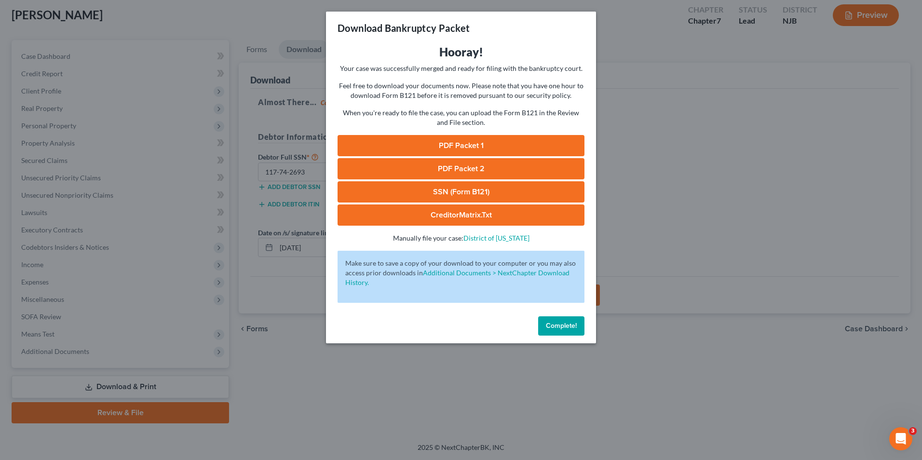
click at [496, 145] on link "PDF Packet 1" at bounding box center [460, 145] width 247 height 21
click at [435, 164] on link "PDF Packet 2" at bounding box center [460, 168] width 247 height 21
click at [436, 191] on link "SSN (Form B121)" at bounding box center [460, 191] width 247 height 21
click at [483, 220] on link "CreditorMatrix.txt" at bounding box center [460, 214] width 247 height 21
drag, startPoint x: 569, startPoint y: 328, endPoint x: 622, endPoint y: 290, distance: 65.3
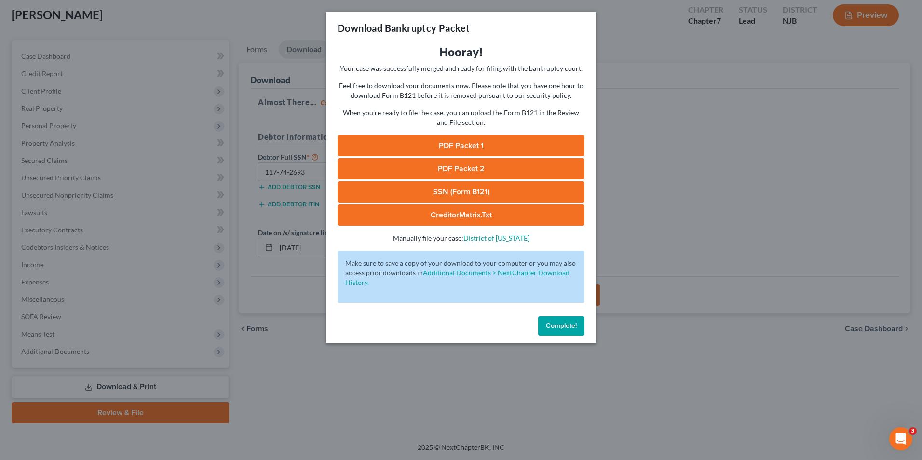
click at [569, 328] on span "Complete!" at bounding box center [561, 326] width 31 height 8
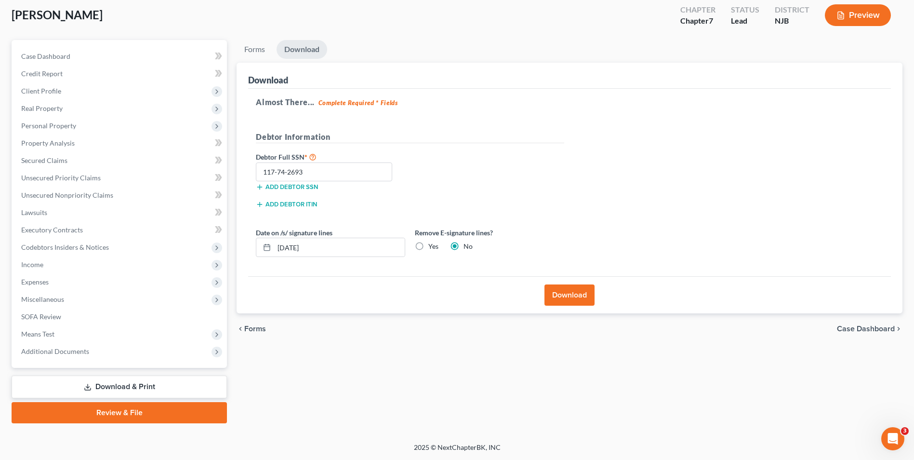
click at [188, 418] on link "Review & File" at bounding box center [119, 412] width 215 height 21
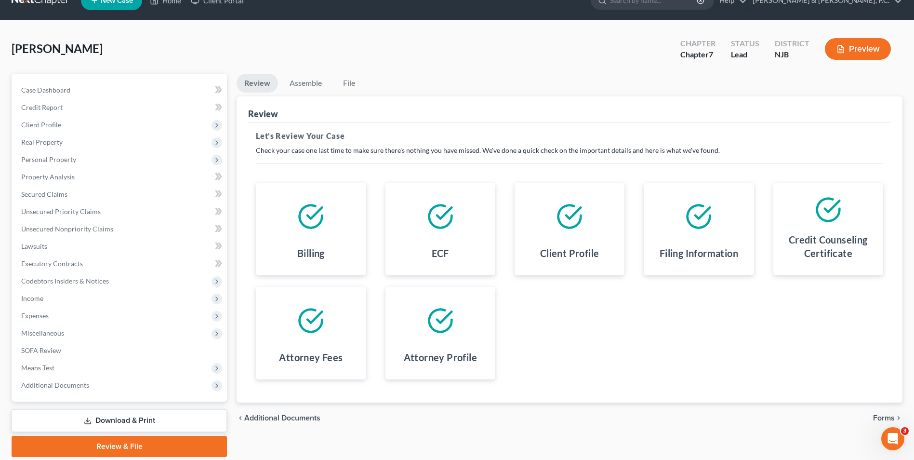
scroll to position [53, 0]
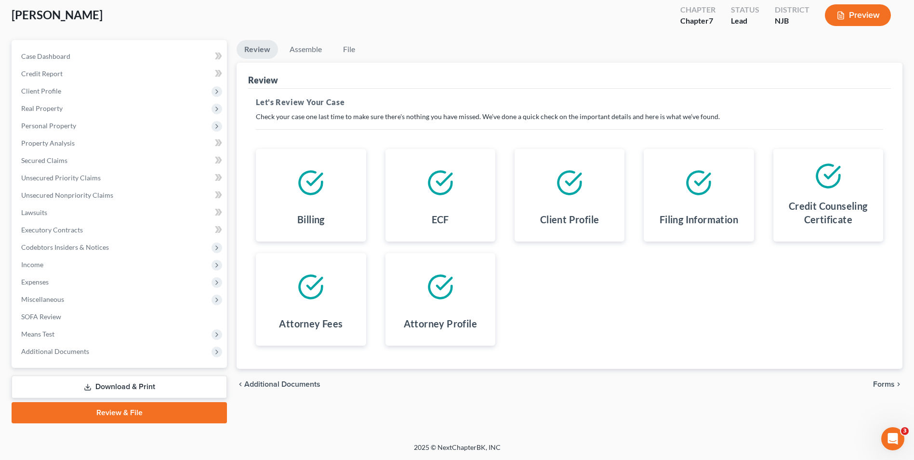
click at [888, 385] on span "Forms" at bounding box center [884, 384] width 22 height 8
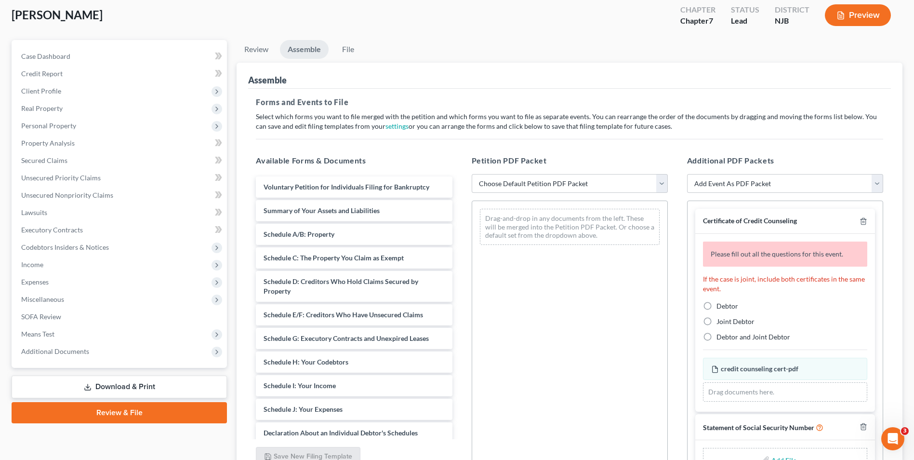
click at [717, 308] on label "Debtor" at bounding box center [728, 306] width 22 height 10
click at [721, 308] on input "Debtor" at bounding box center [724, 304] width 6 height 6
radio input "true"
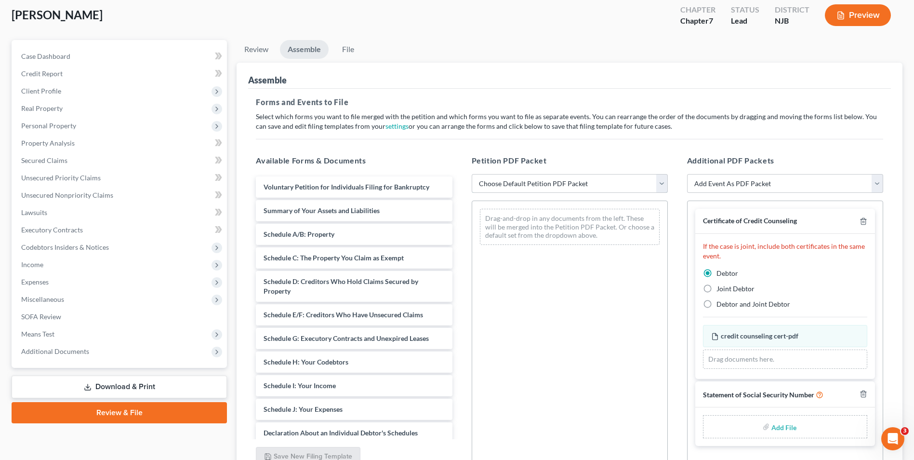
click at [661, 182] on select "Choose Default Petition PDF Packet Complete Bankruptcy Petition (all forms and …" at bounding box center [570, 183] width 196 height 19
select select "0"
click at [472, 174] on select "Choose Default Petition PDF Packet Complete Bankruptcy Petition (all forms and …" at bounding box center [570, 183] width 196 height 19
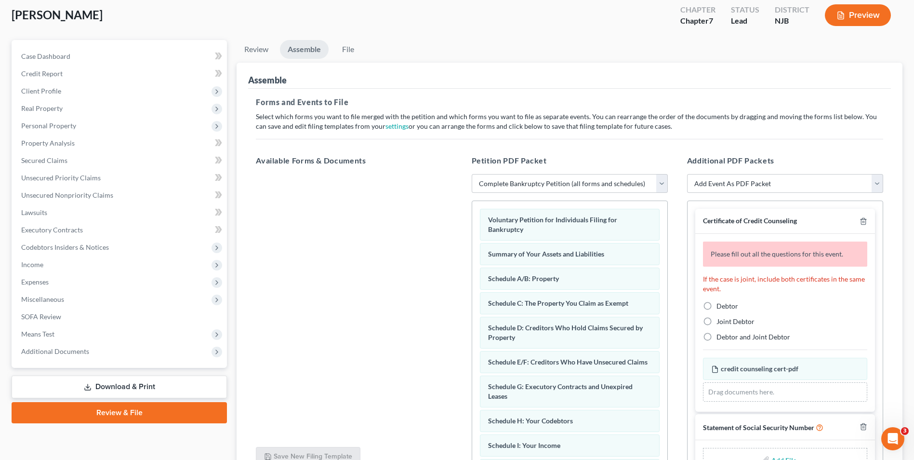
click at [717, 306] on label "Debtor" at bounding box center [728, 306] width 22 height 10
click at [721, 306] on input "Debtor" at bounding box center [724, 304] width 6 height 6
radio input "true"
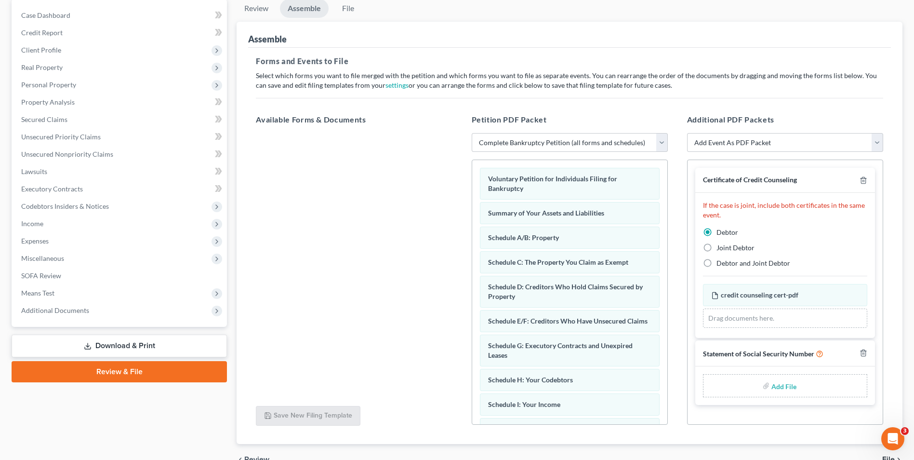
scroll to position [145, 0]
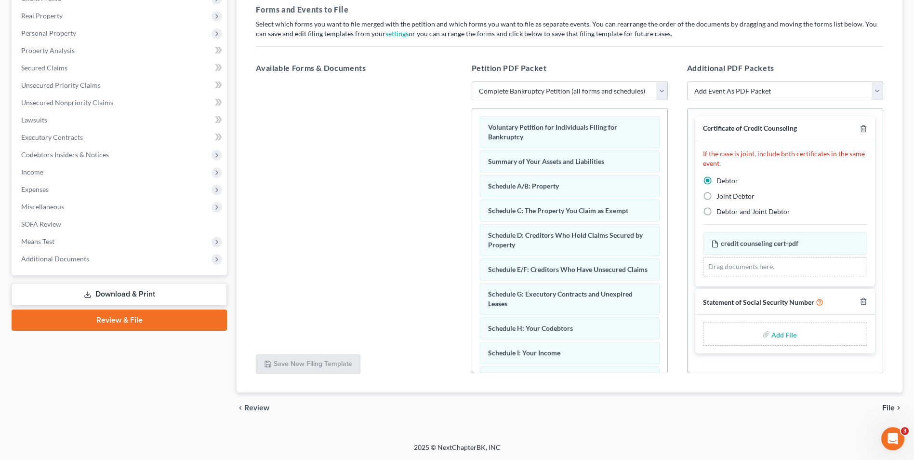
click at [792, 338] on input "file" at bounding box center [783, 333] width 23 height 17
type input "C:\fakepath\[PERSON_NAME] ss.pdf"
click at [891, 404] on span "File" at bounding box center [889, 408] width 13 height 8
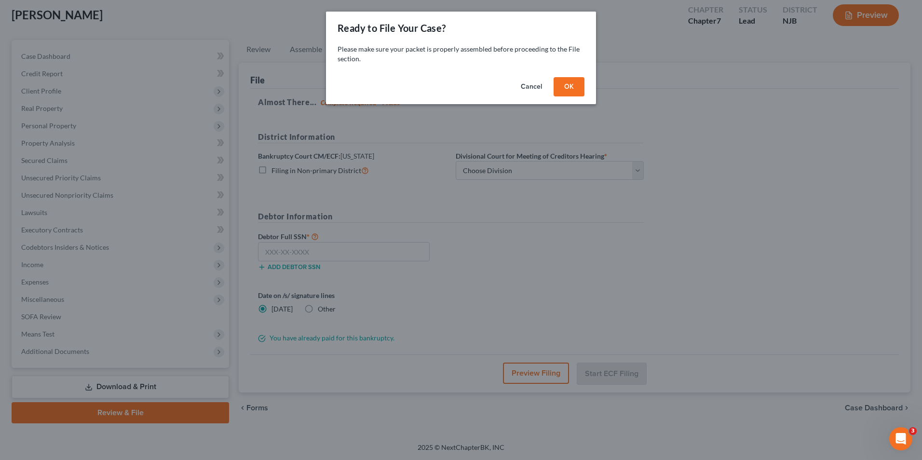
click at [572, 88] on button "OK" at bounding box center [568, 86] width 31 height 19
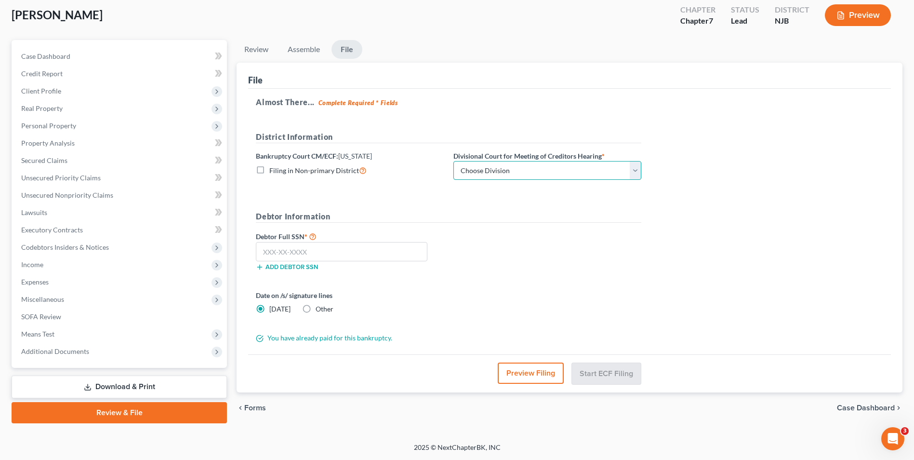
click at [639, 174] on select "Choose Division [GEOGRAPHIC_DATA] [GEOGRAPHIC_DATA]/[GEOGRAPHIC_DATA] [GEOGRAPH…" at bounding box center [548, 170] width 188 height 19
select select "3"
click at [454, 161] on select "Choose Division [GEOGRAPHIC_DATA] [GEOGRAPHIC_DATA]/[GEOGRAPHIC_DATA] [GEOGRAPH…" at bounding box center [548, 170] width 188 height 19
click at [285, 256] on input "text" at bounding box center [342, 251] width 172 height 19
type input "117-74-2693"
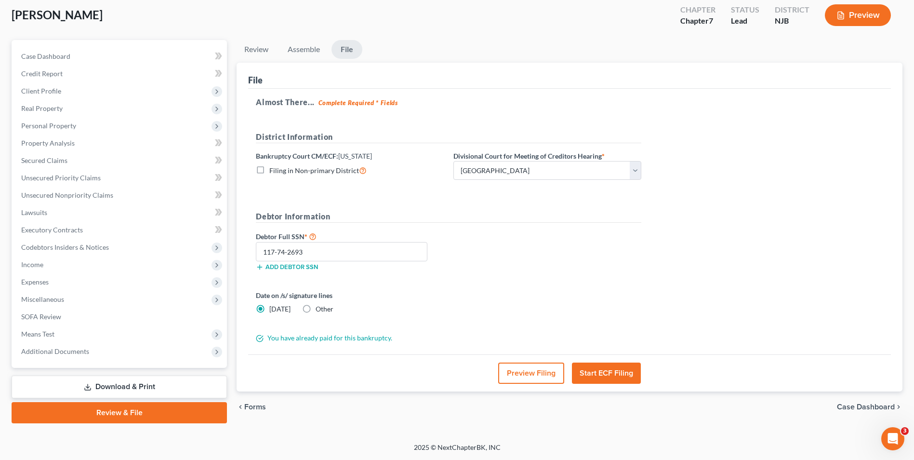
click at [612, 368] on button "Start ECF Filing" at bounding box center [606, 372] width 69 height 21
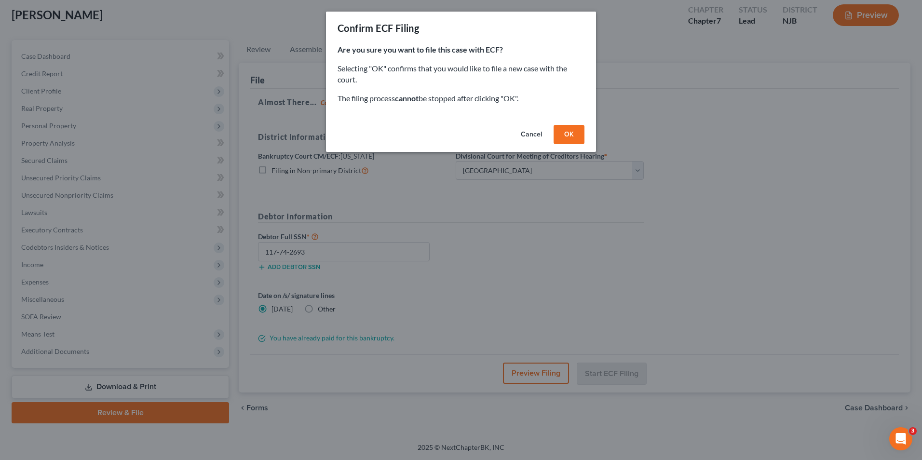
click at [569, 130] on button "OK" at bounding box center [568, 134] width 31 height 19
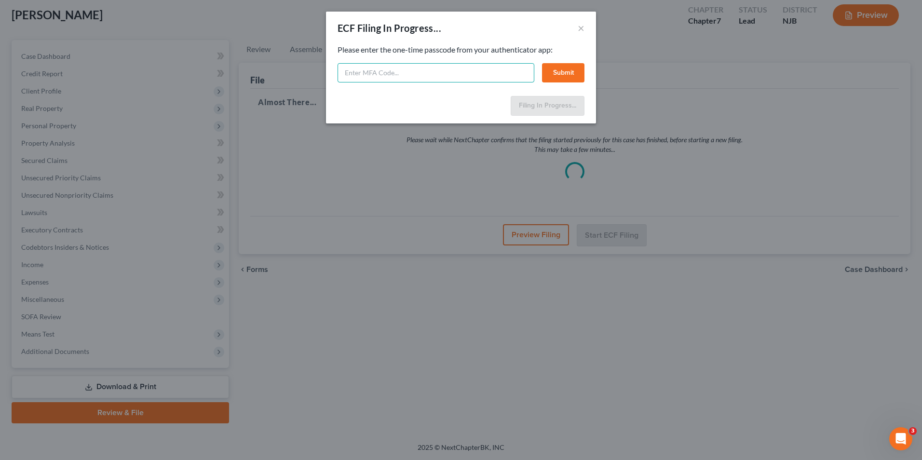
click at [420, 68] on input "text" at bounding box center [435, 72] width 197 height 19
type input "598302"
click at [570, 72] on button "Submit" at bounding box center [563, 72] width 42 height 19
